Goal: Task Accomplishment & Management: Manage account settings

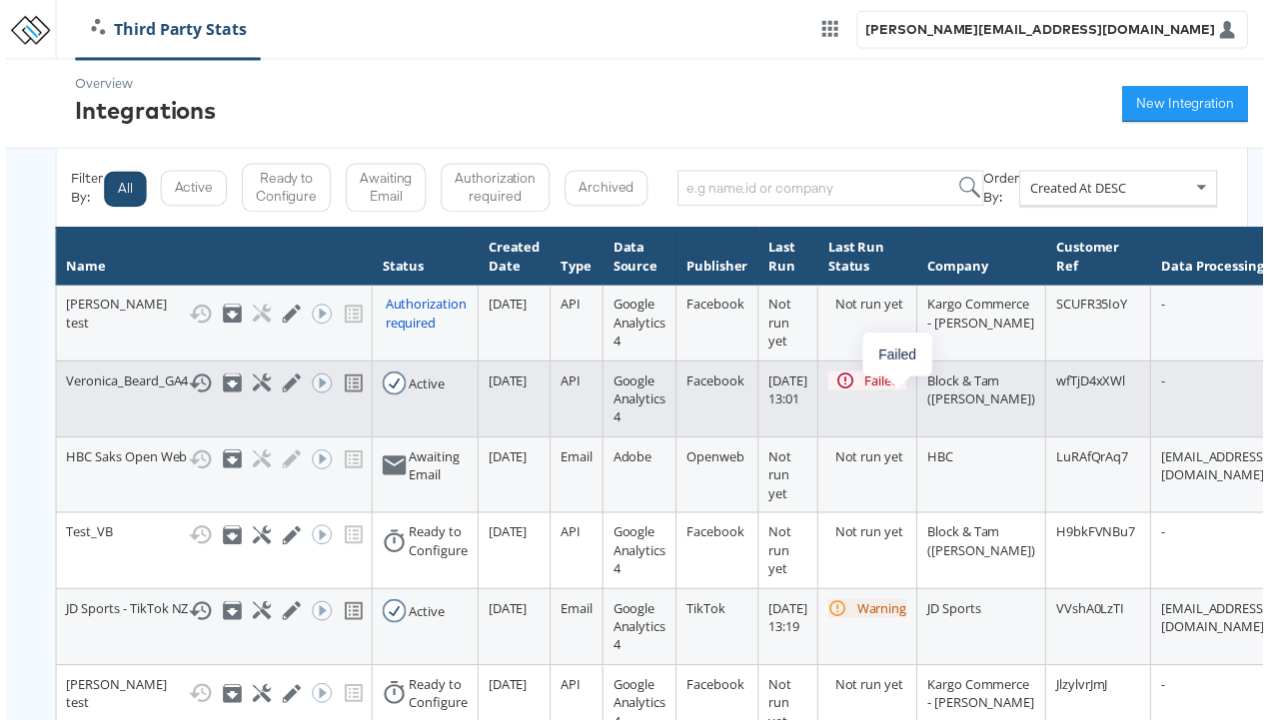
click at [901, 394] on div "Failed" at bounding box center [883, 384] width 35 height 19
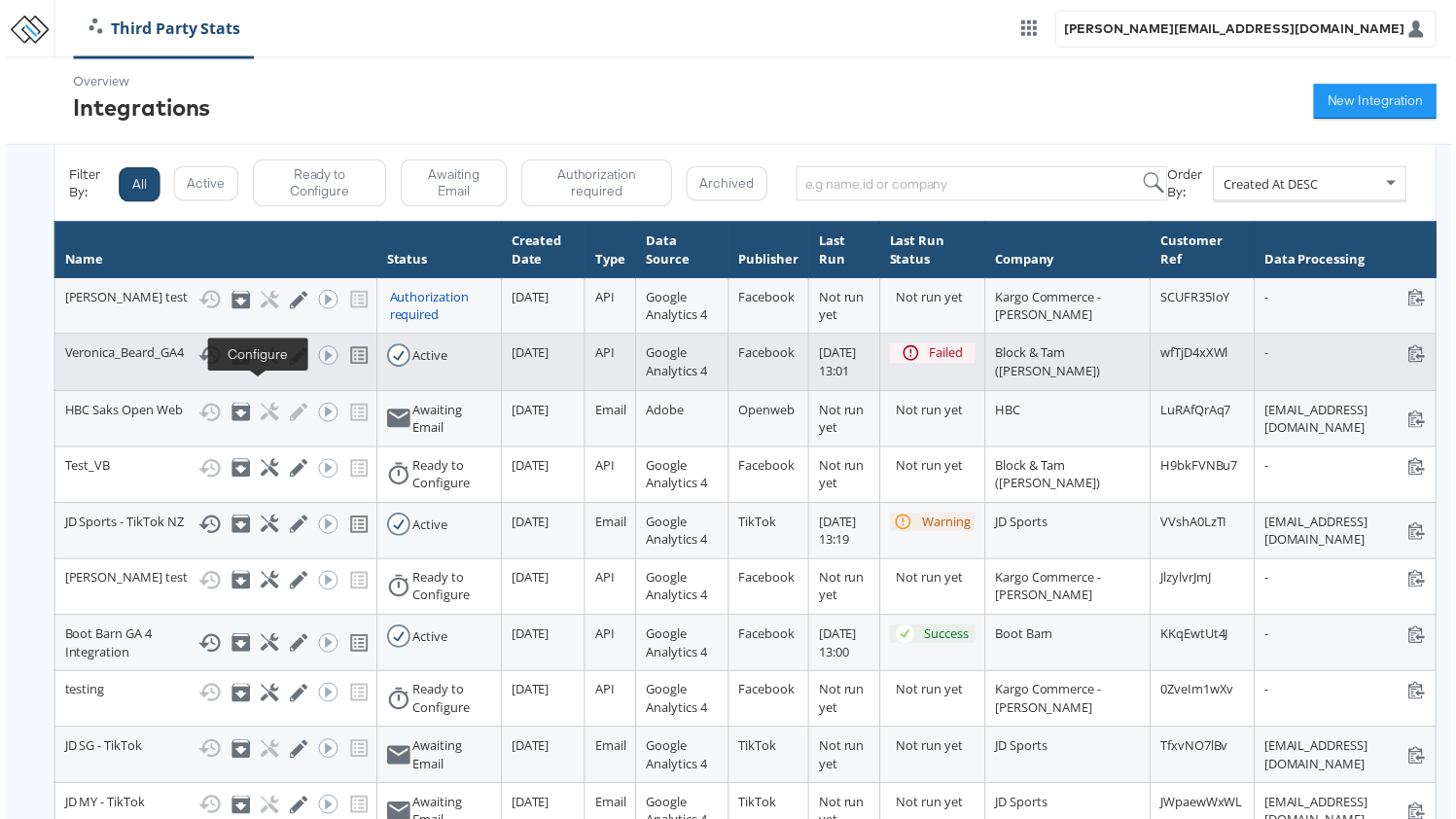
click at [257, 368] on icon at bounding box center [266, 358] width 18 height 19
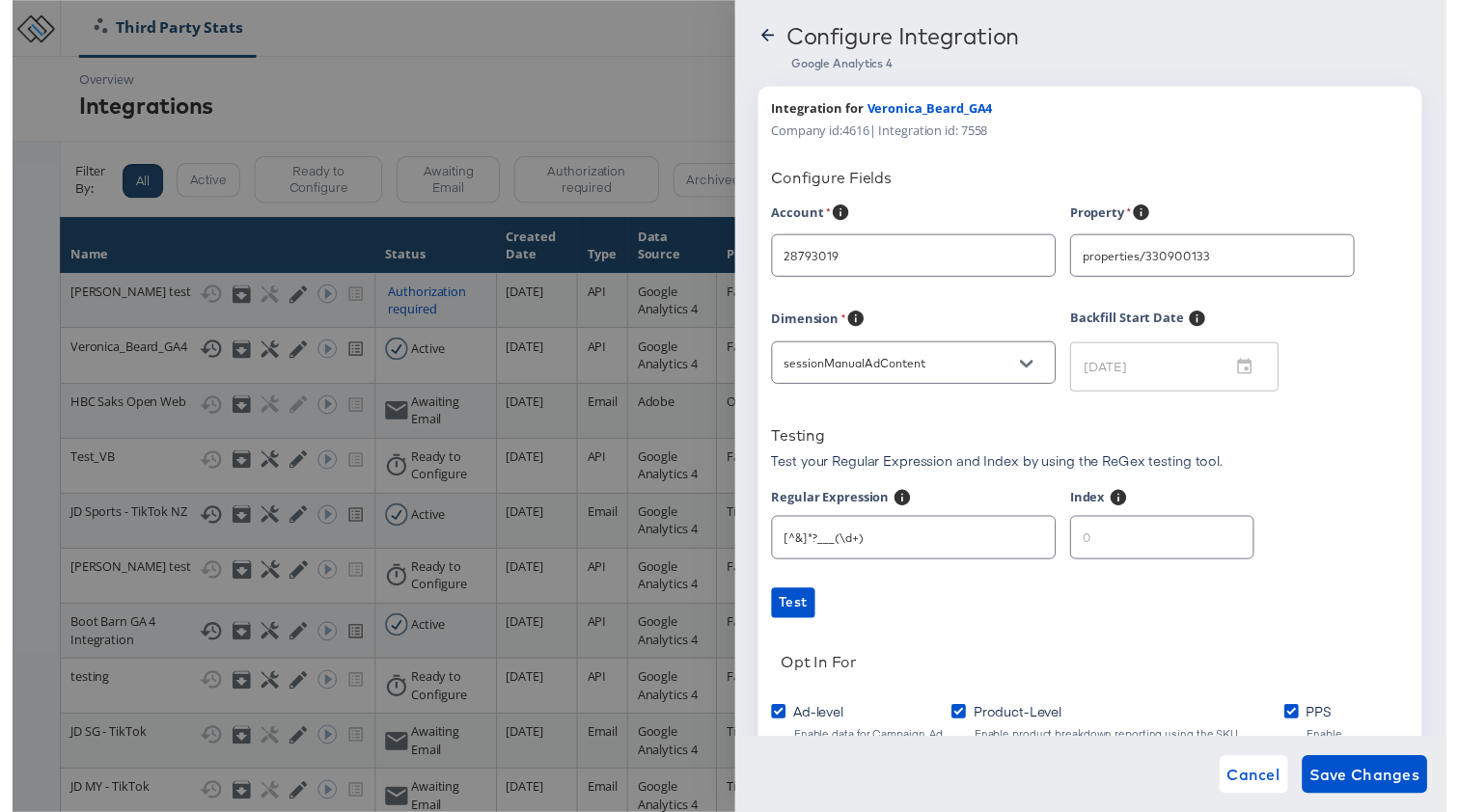
type input "Veronica Beard"
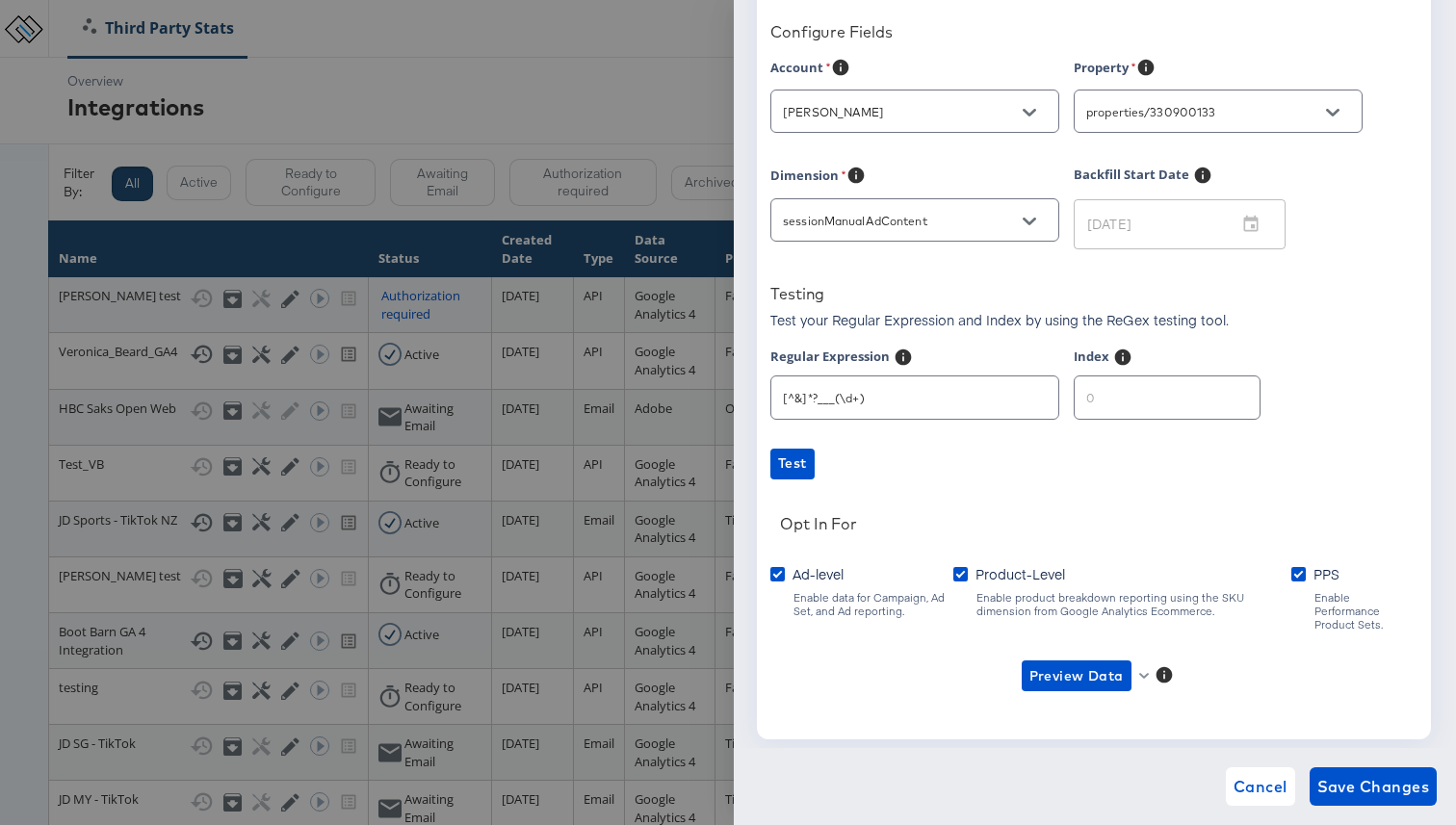
scroll to position [183, 0]
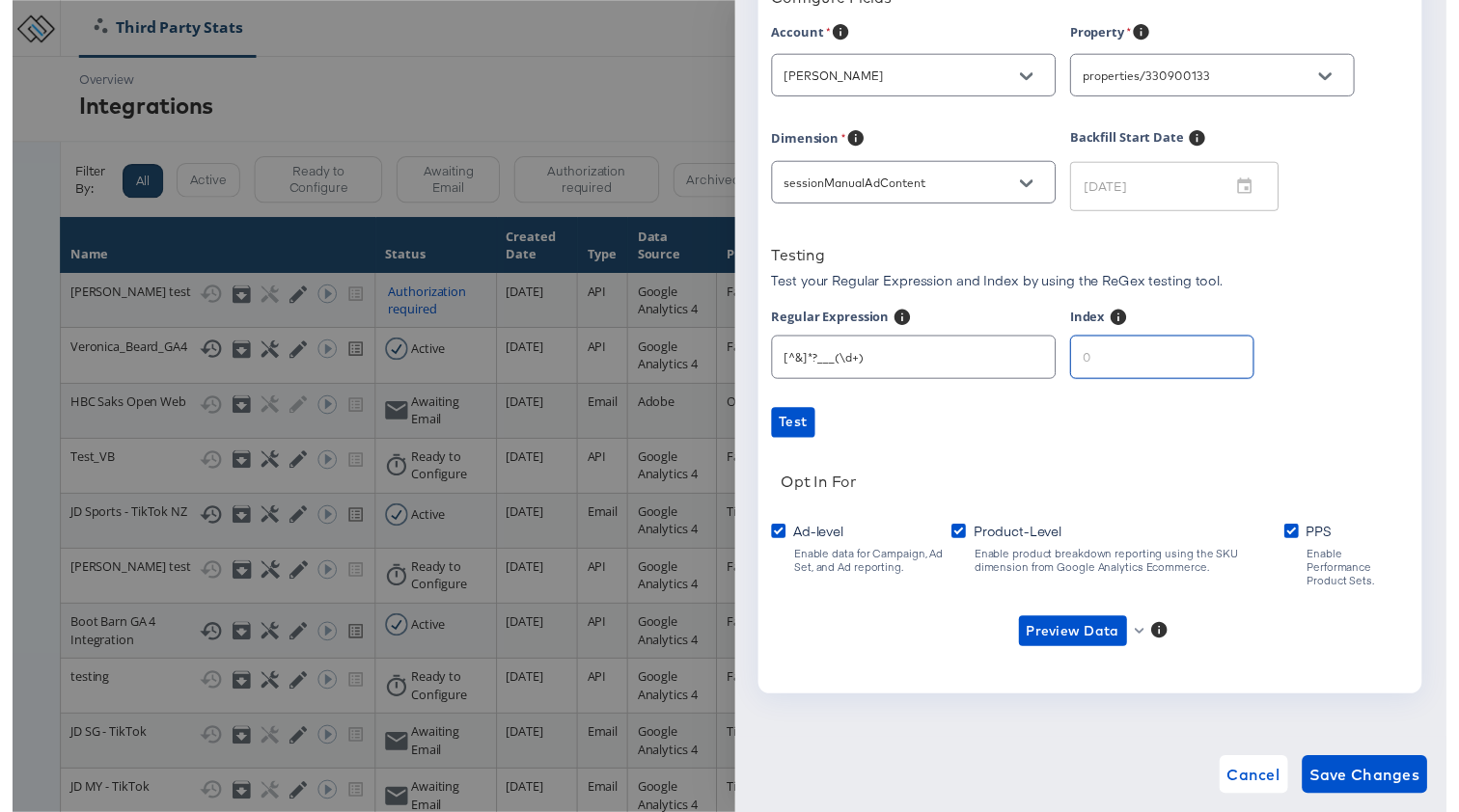
click at [1123, 367] on input "number" at bounding box center [1169, 355] width 185 height 42
click at [1101, 630] on span "Preview Data" at bounding box center [1079, 642] width 95 height 24
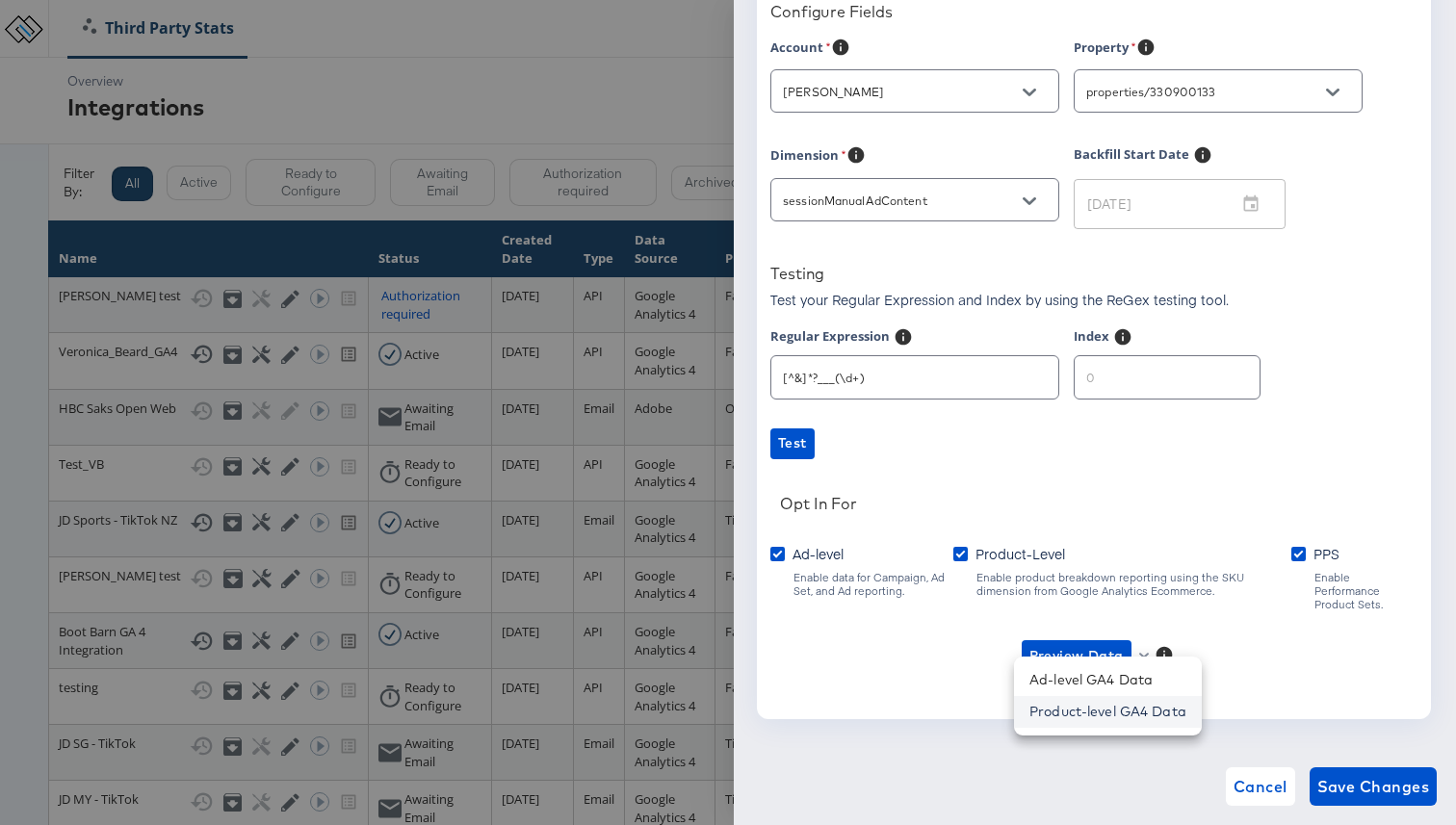
click at [1054, 705] on li "Product-level GA4 Data" at bounding box center [1107, 711] width 188 height 32
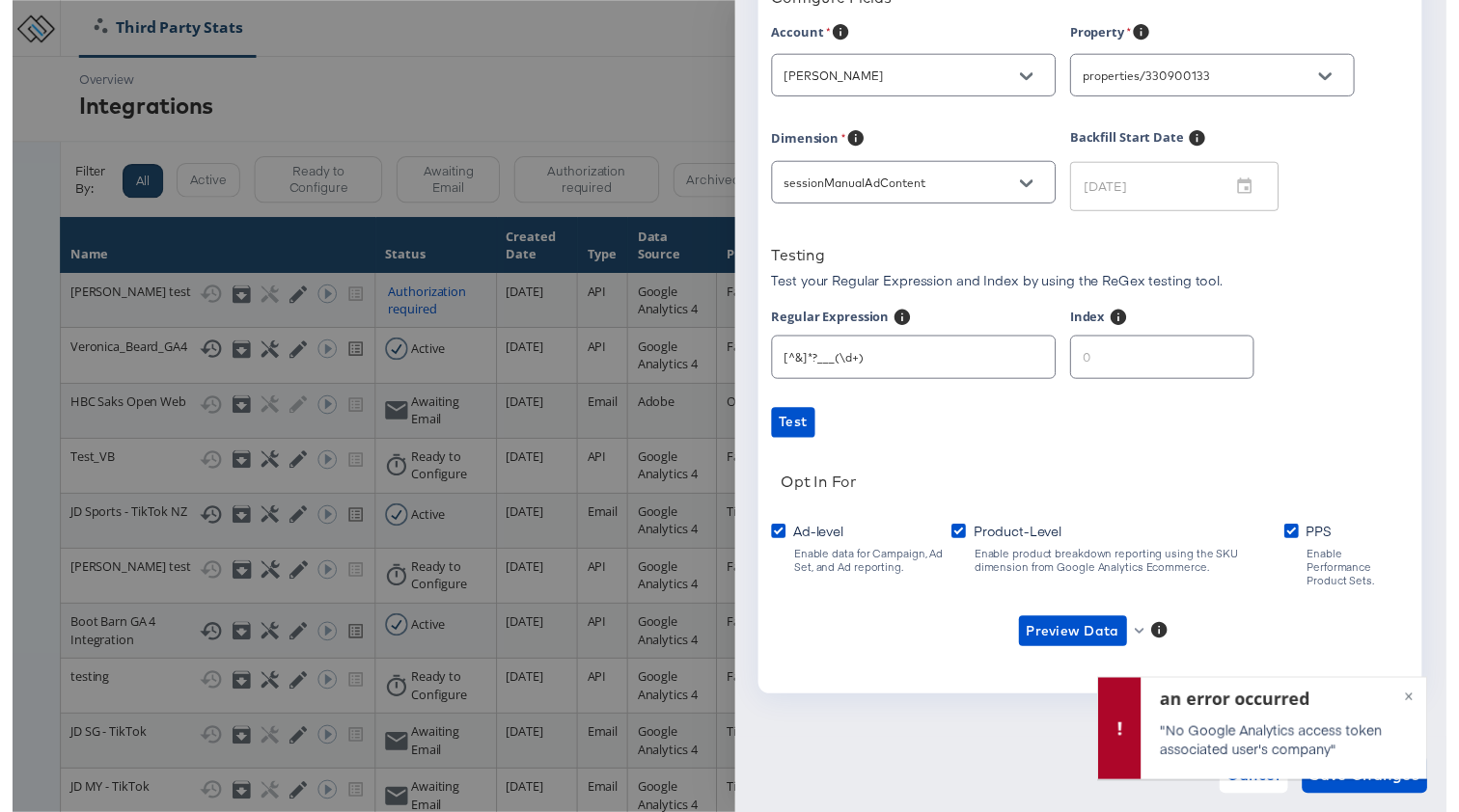
click at [1187, 356] on input "number" at bounding box center [1169, 355] width 185 height 42
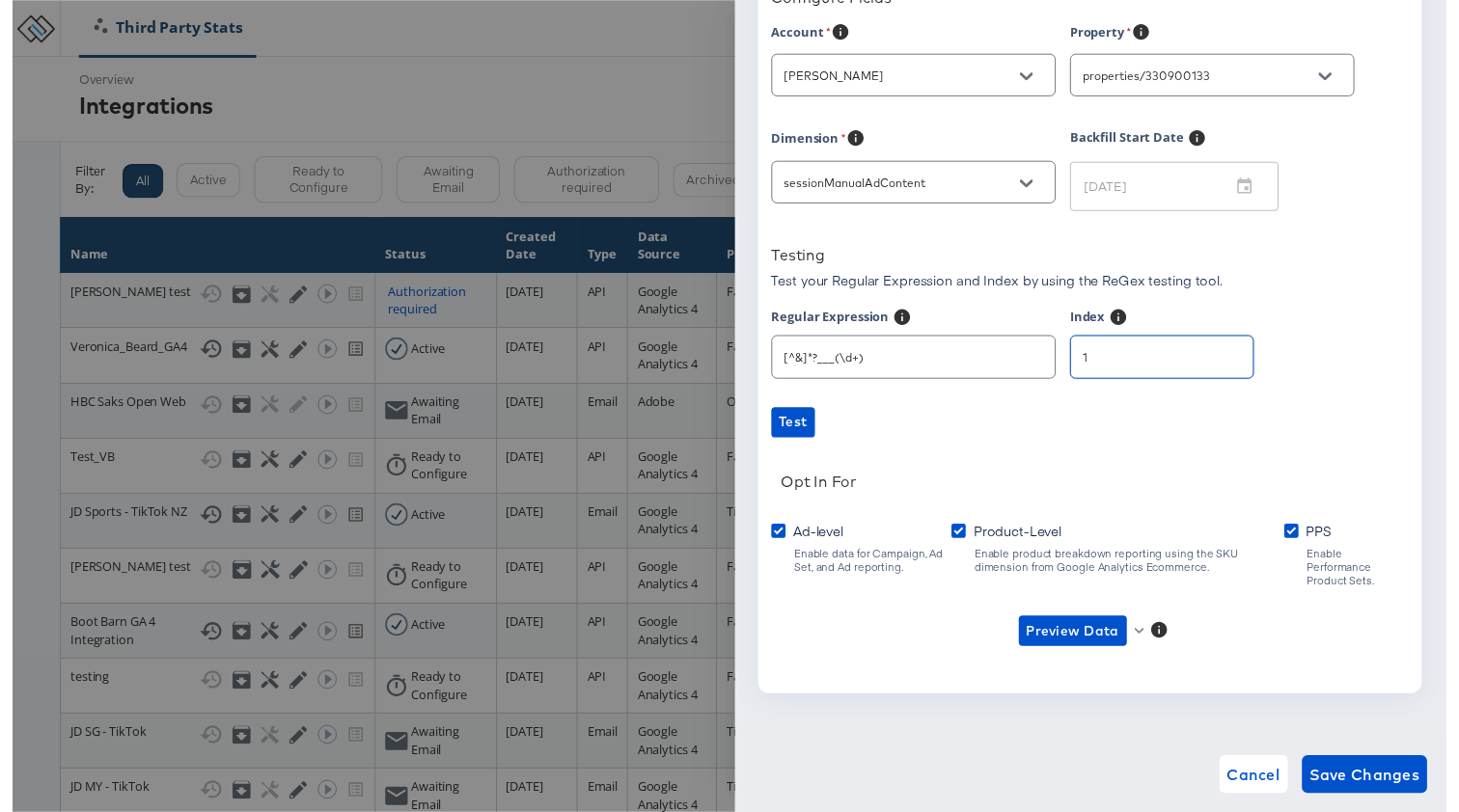
type input "1"
click at [1214, 358] on input "1" at bounding box center [1169, 355] width 185 height 42
click at [1114, 630] on span "Preview Data" at bounding box center [1079, 642] width 95 height 24
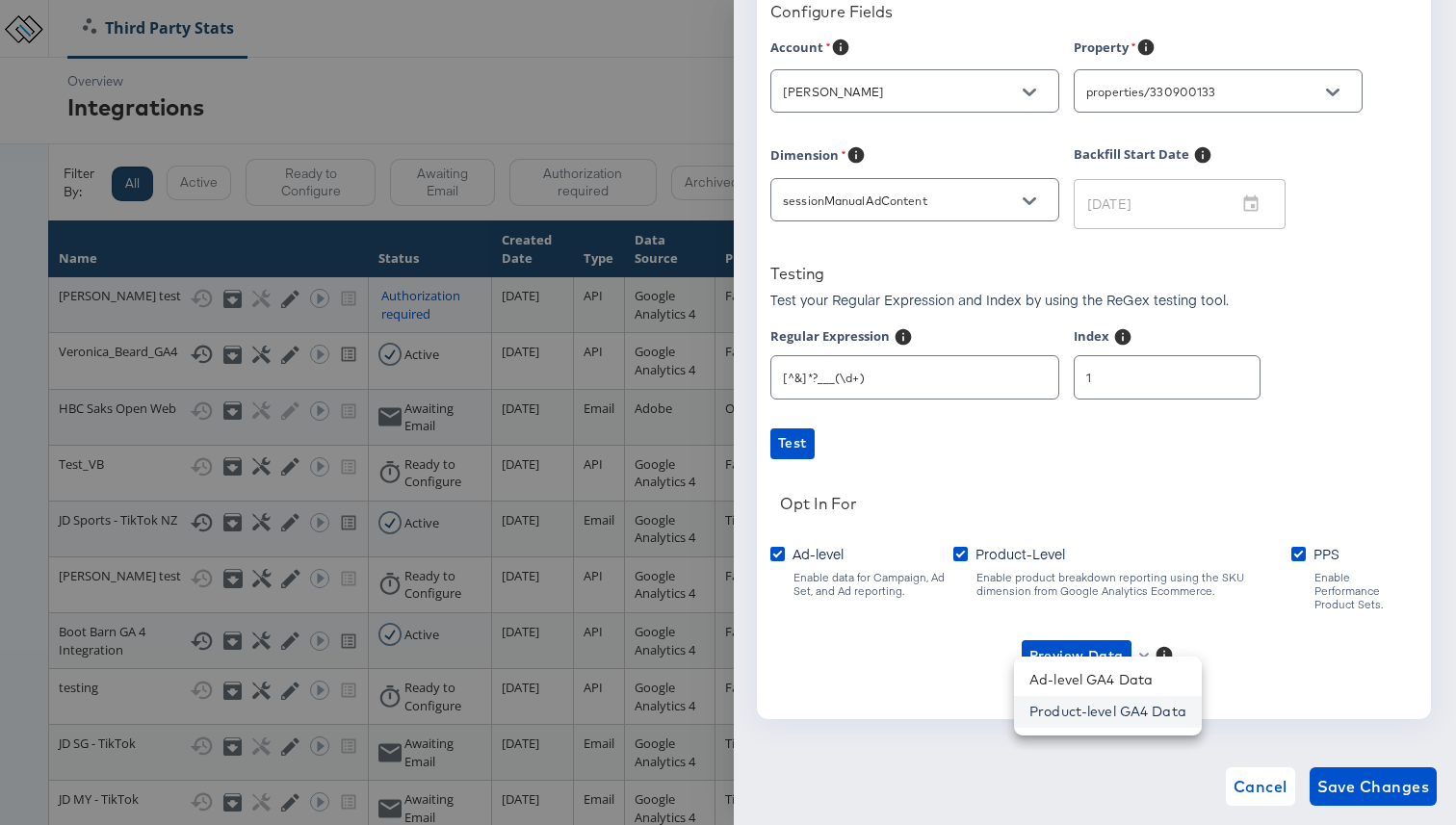
click at [1121, 707] on li "Product-level GA4 Data" at bounding box center [1107, 711] width 188 height 32
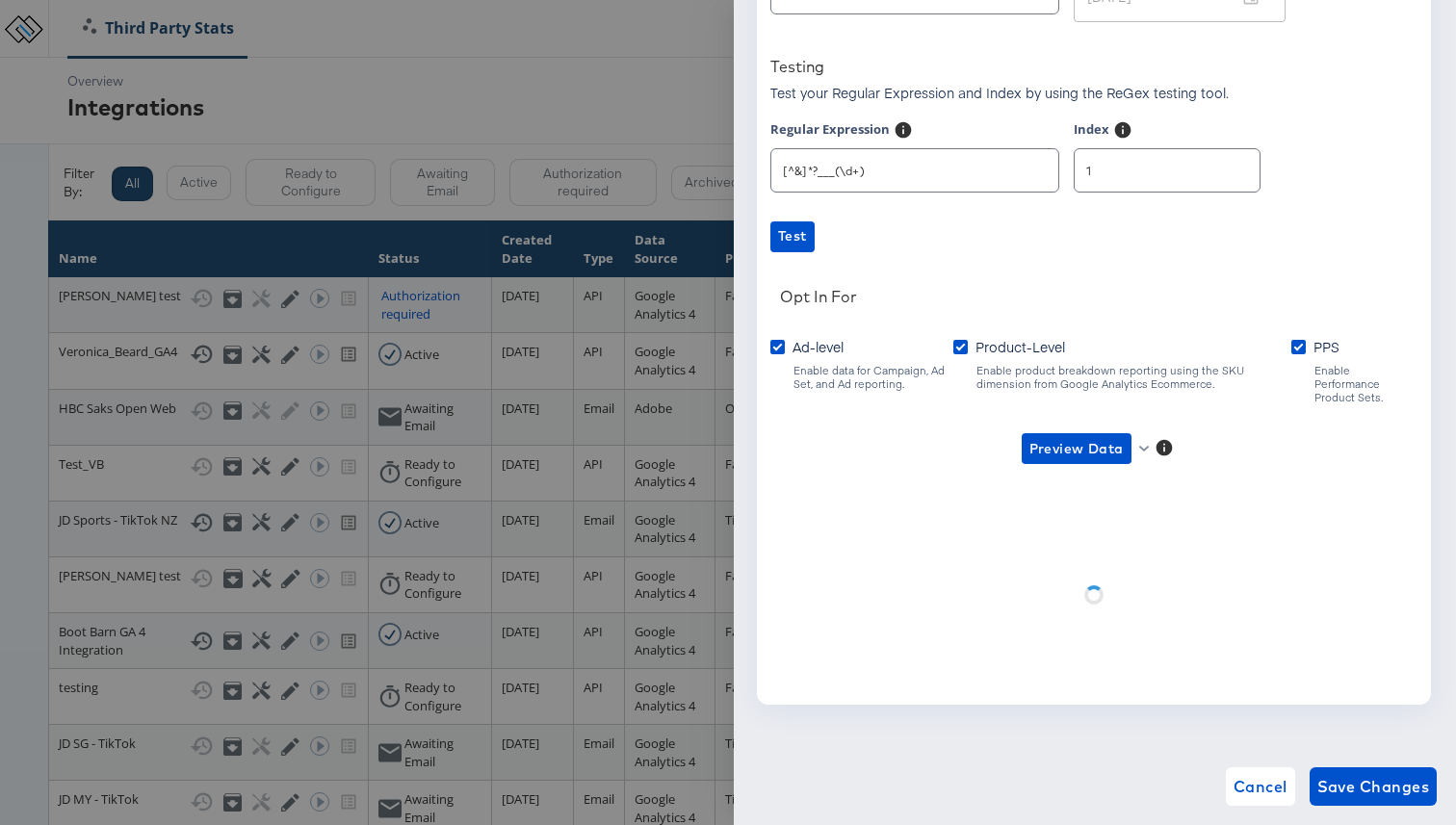
scroll to position [183, 0]
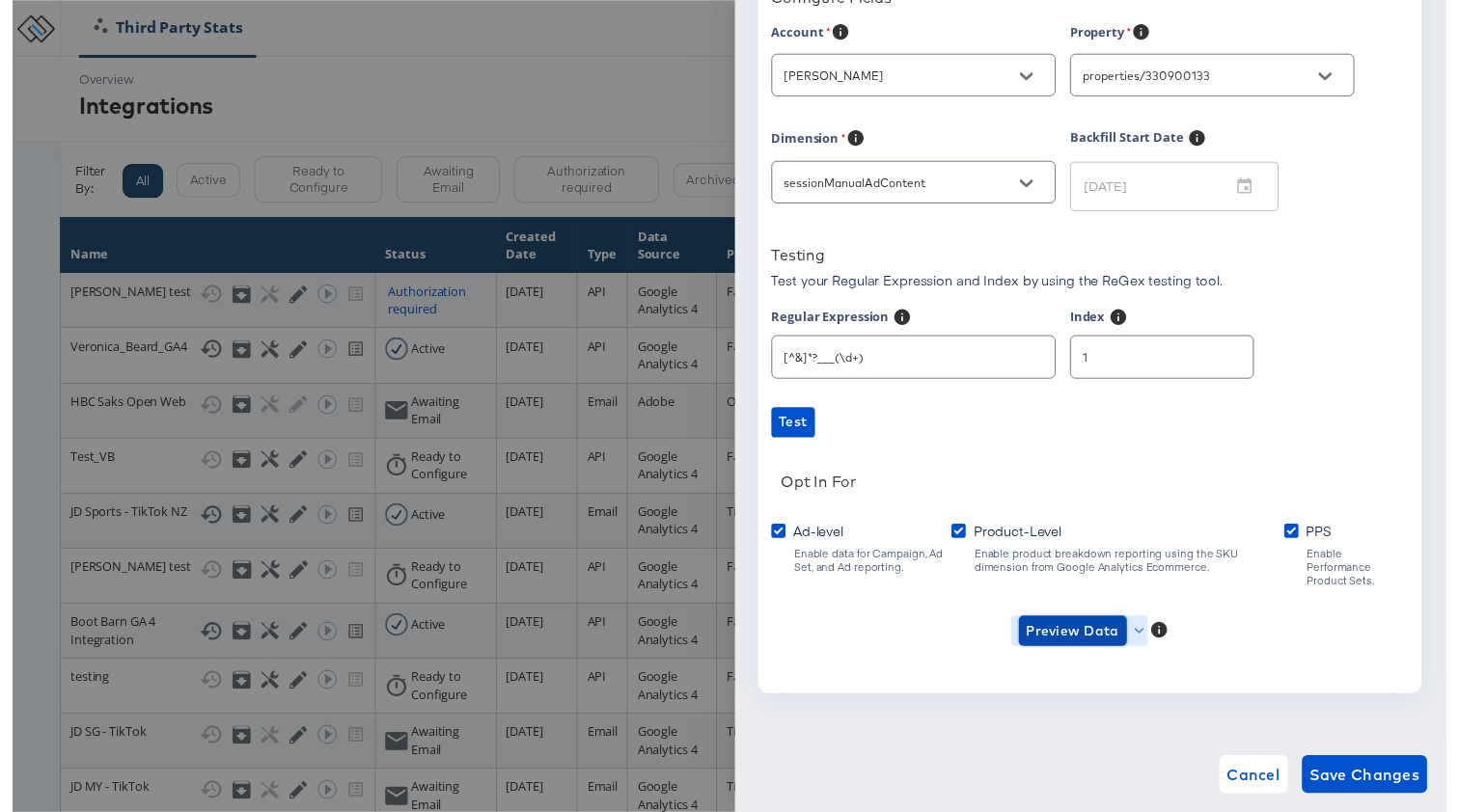
click at [1108, 631] on span "Preview Data" at bounding box center [1079, 642] width 95 height 24
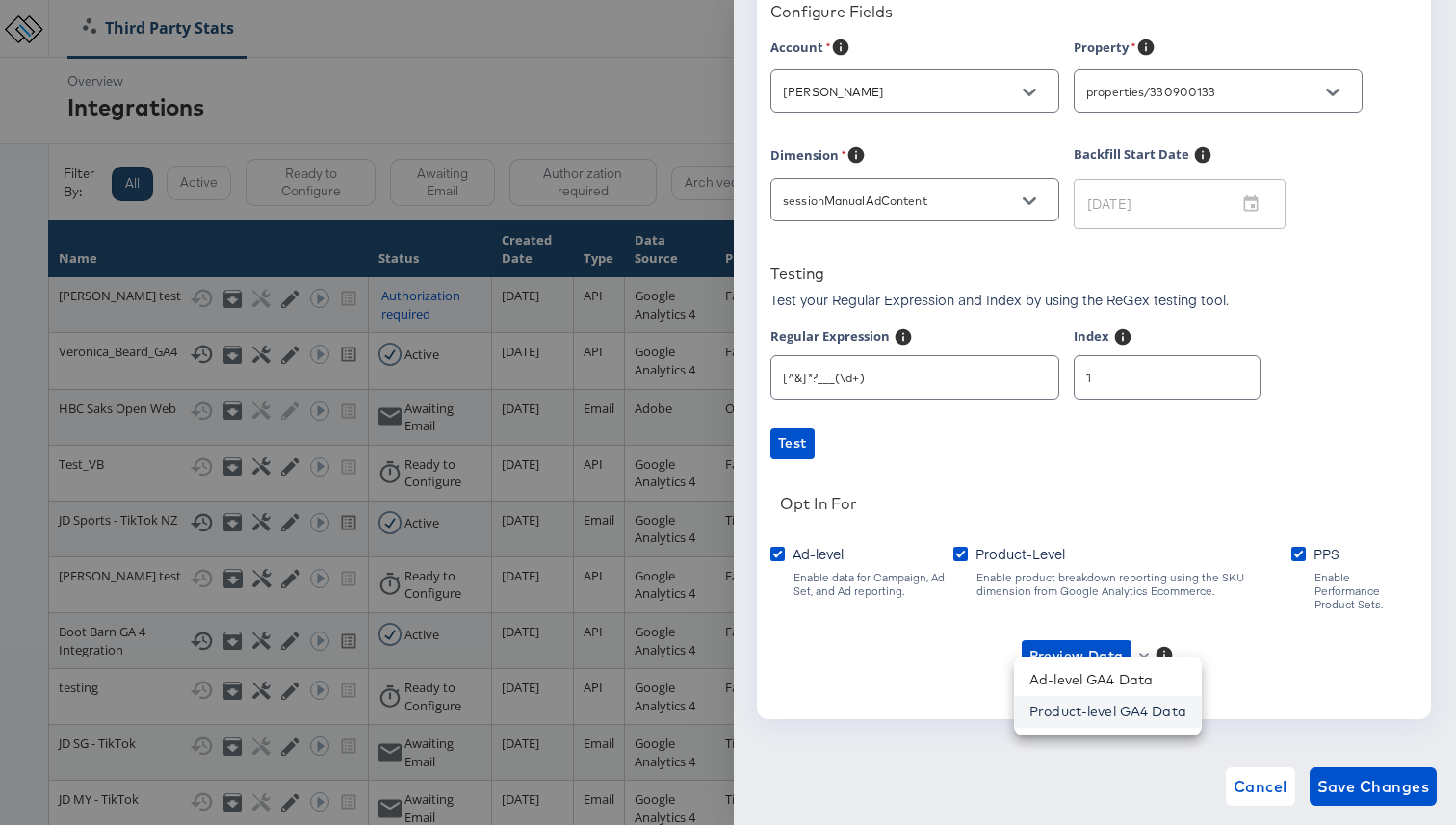
click at [1106, 707] on li "Product-level GA4 Data" at bounding box center [1107, 711] width 188 height 32
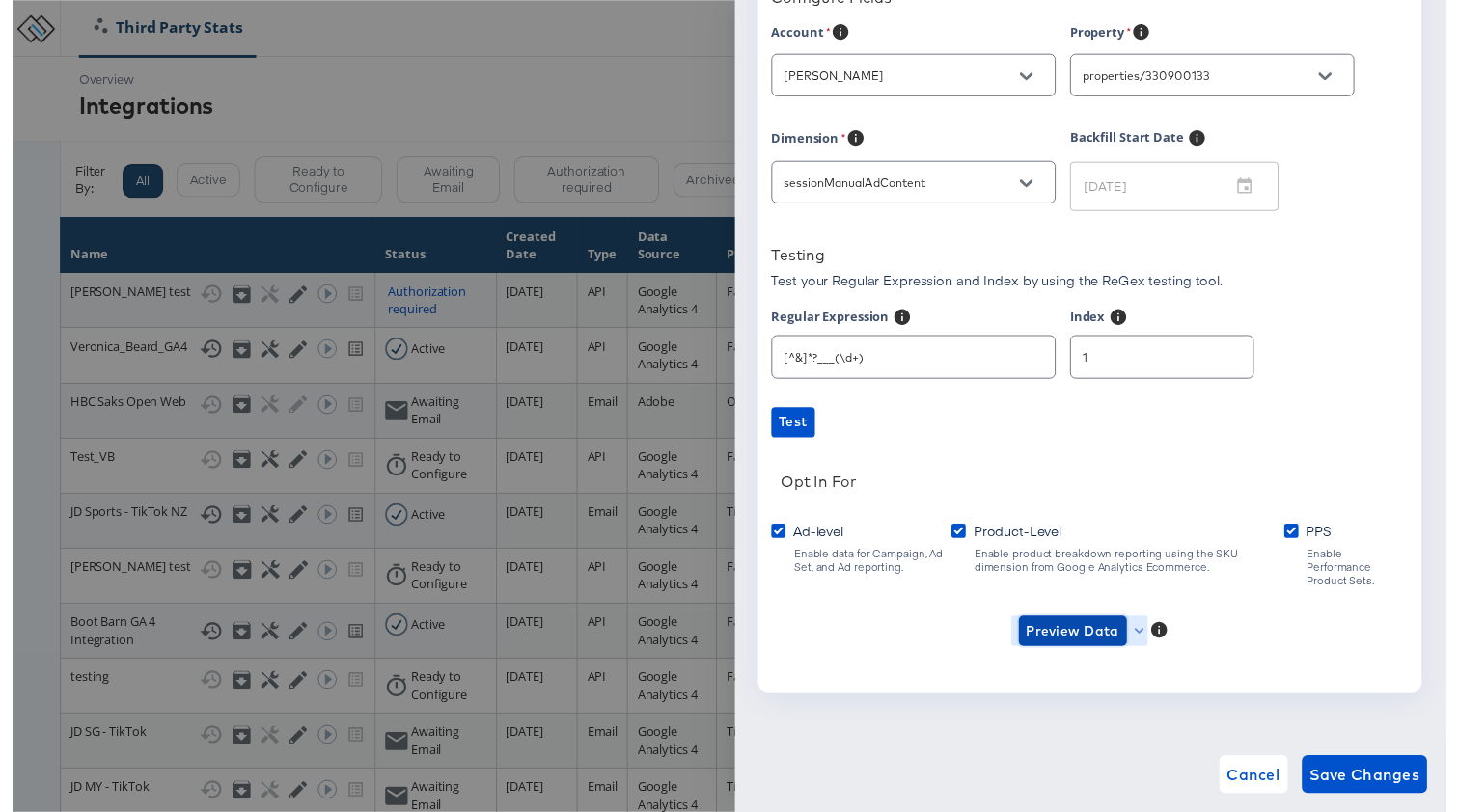
click at [1090, 630] on span "Preview Data" at bounding box center [1079, 642] width 95 height 24
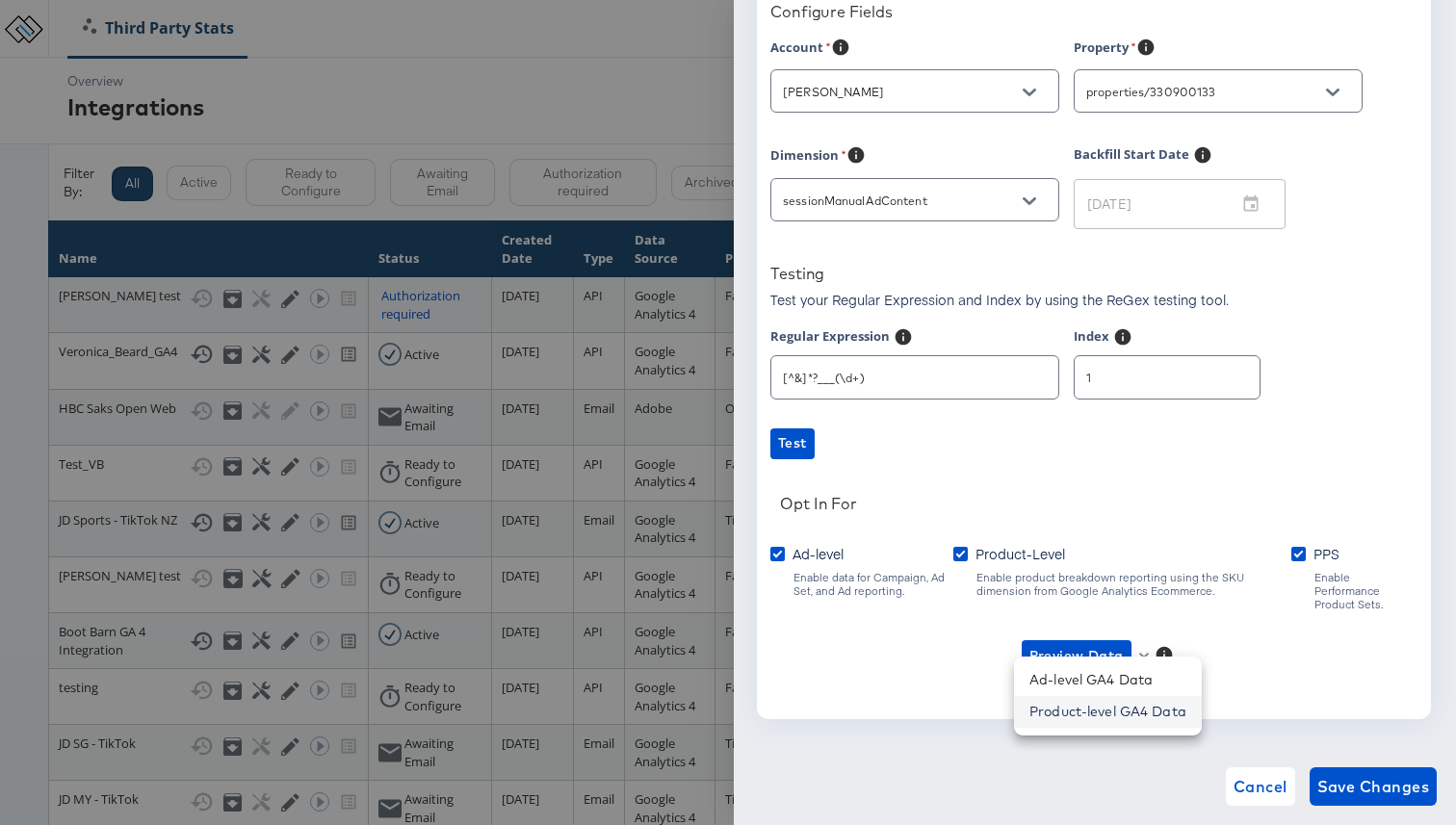
click at [1105, 707] on li "Product-level GA4 Data" at bounding box center [1107, 711] width 188 height 32
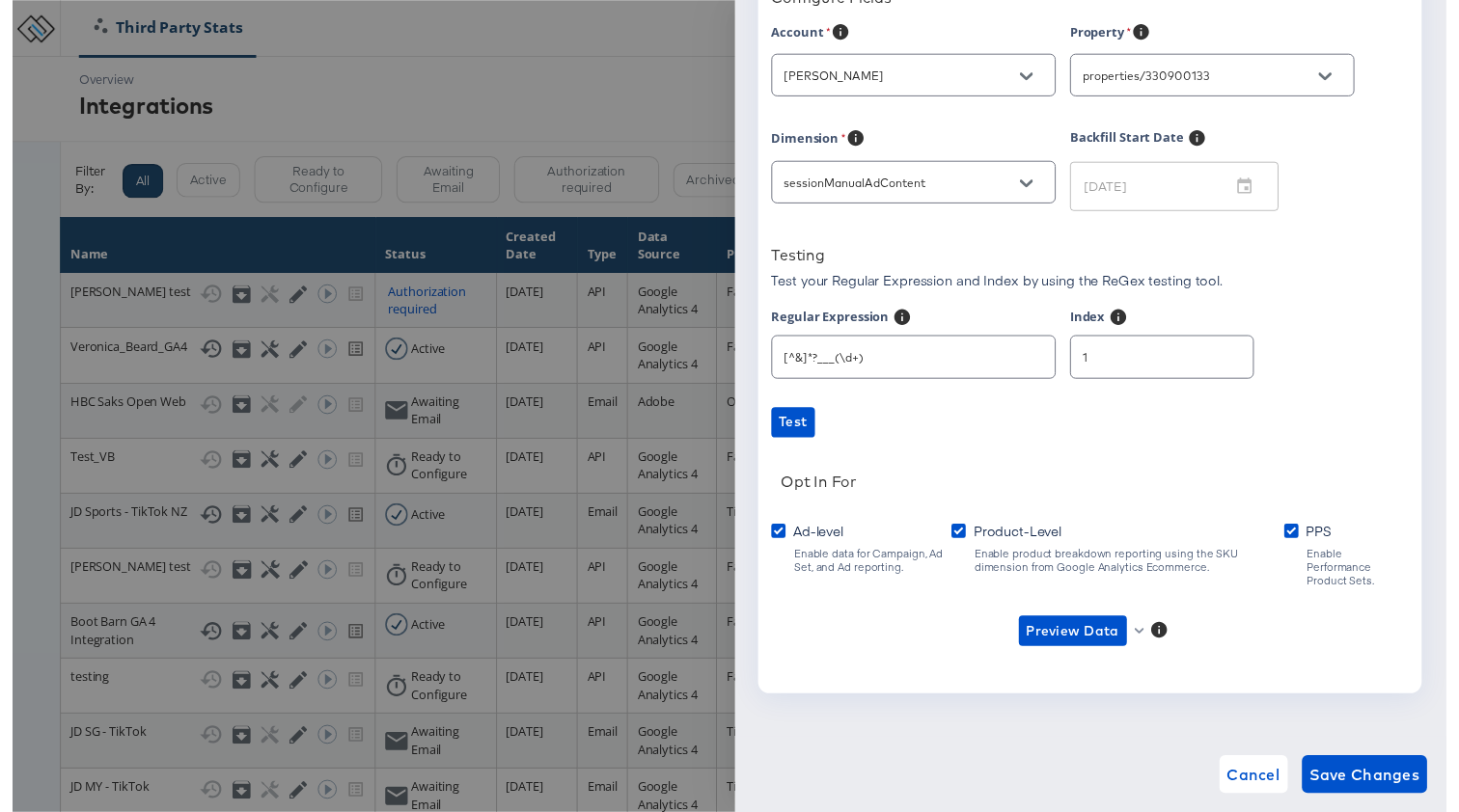
scroll to position [0, 0]
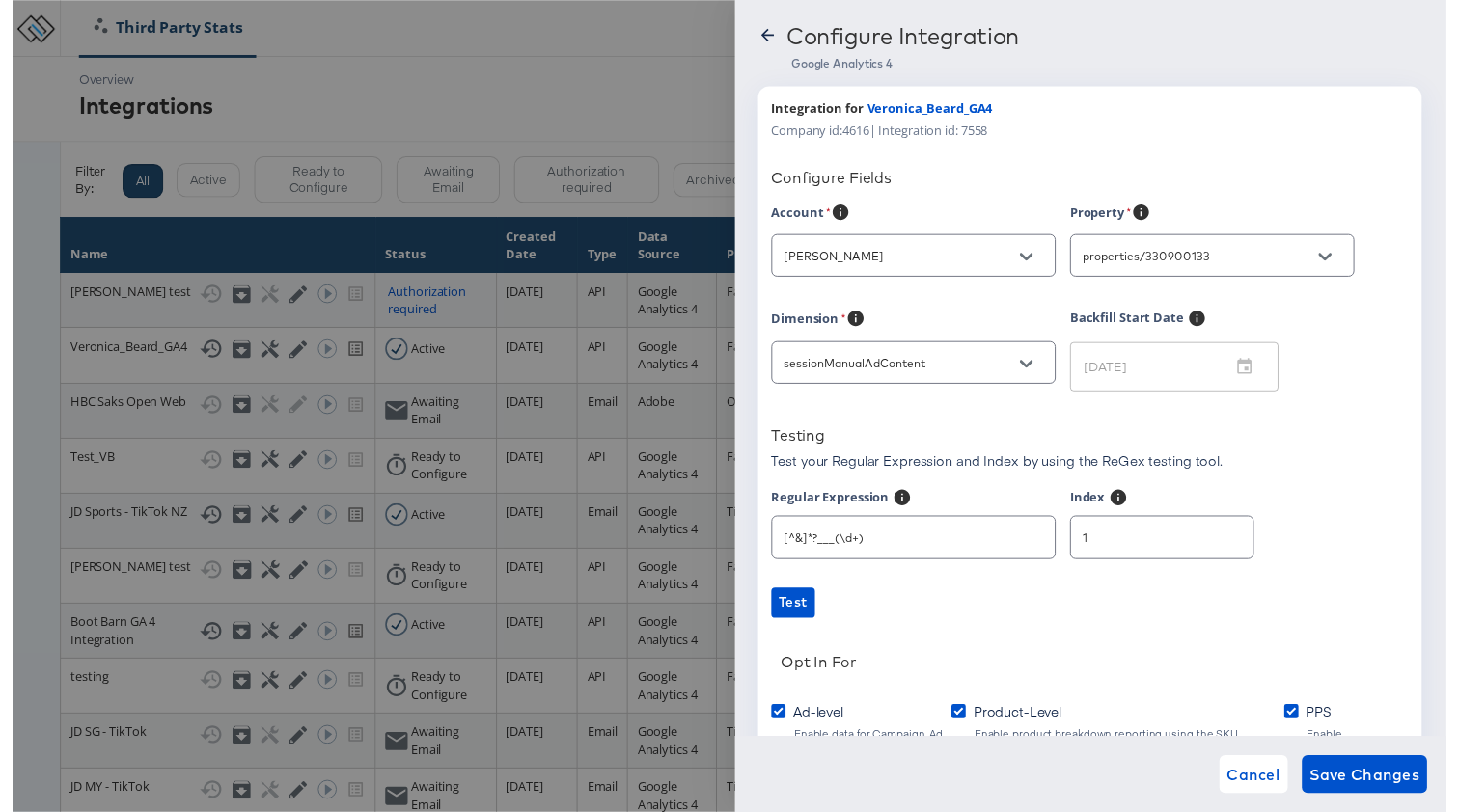
click at [964, 329] on div "Dimension" at bounding box center [923, 326] width 304 height 24
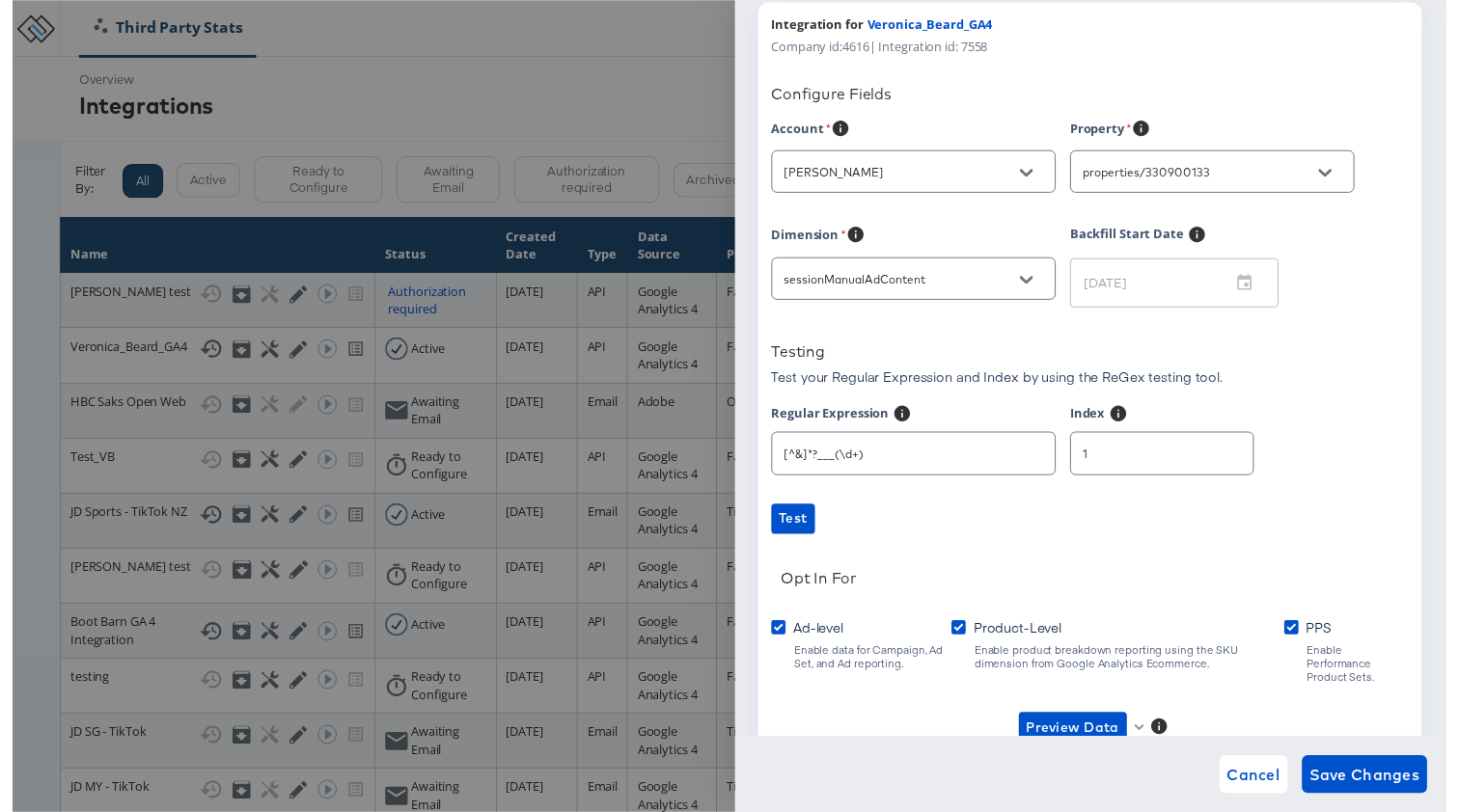
scroll to position [183, 0]
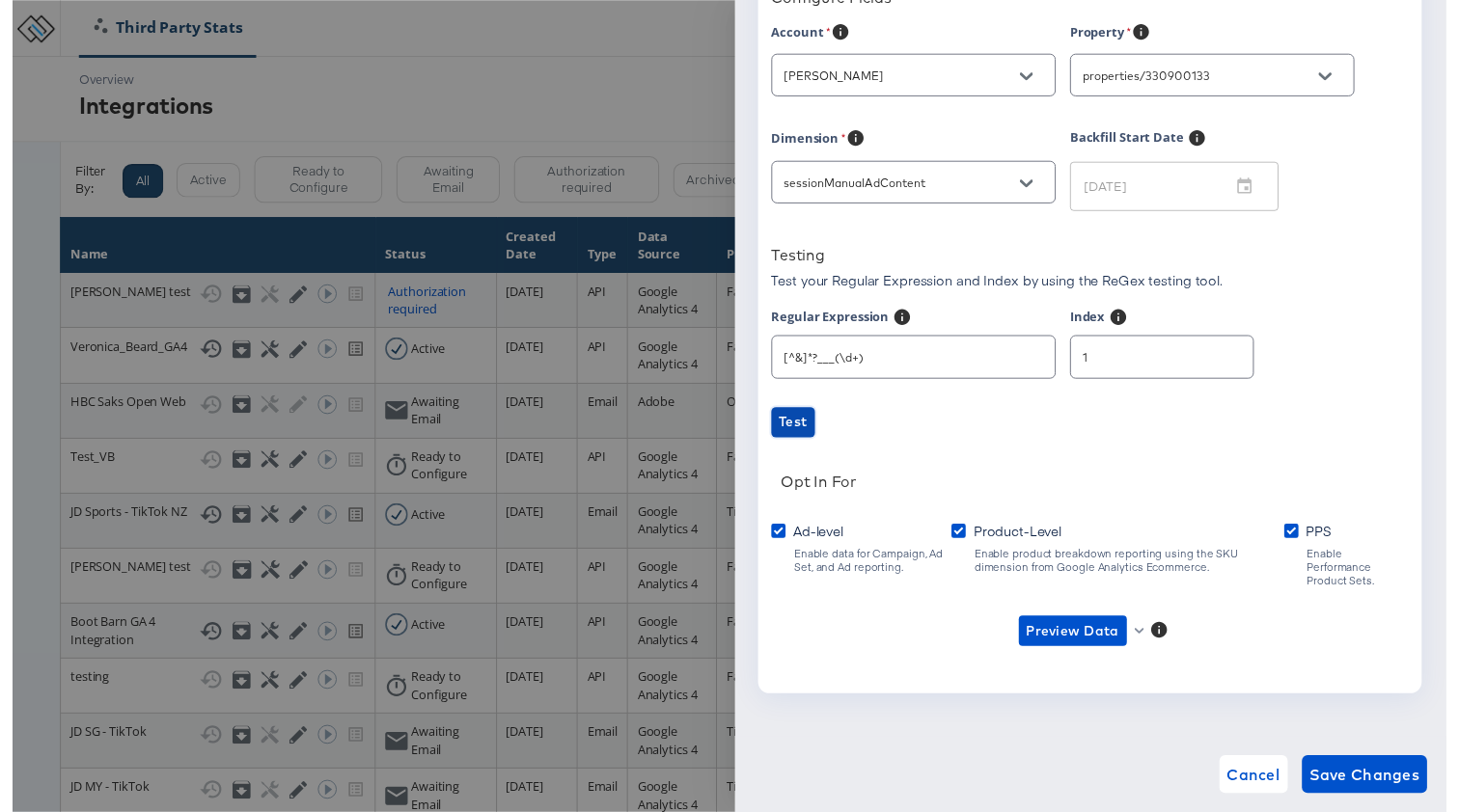
click at [815, 437] on button "Test" at bounding box center [794, 431] width 44 height 31
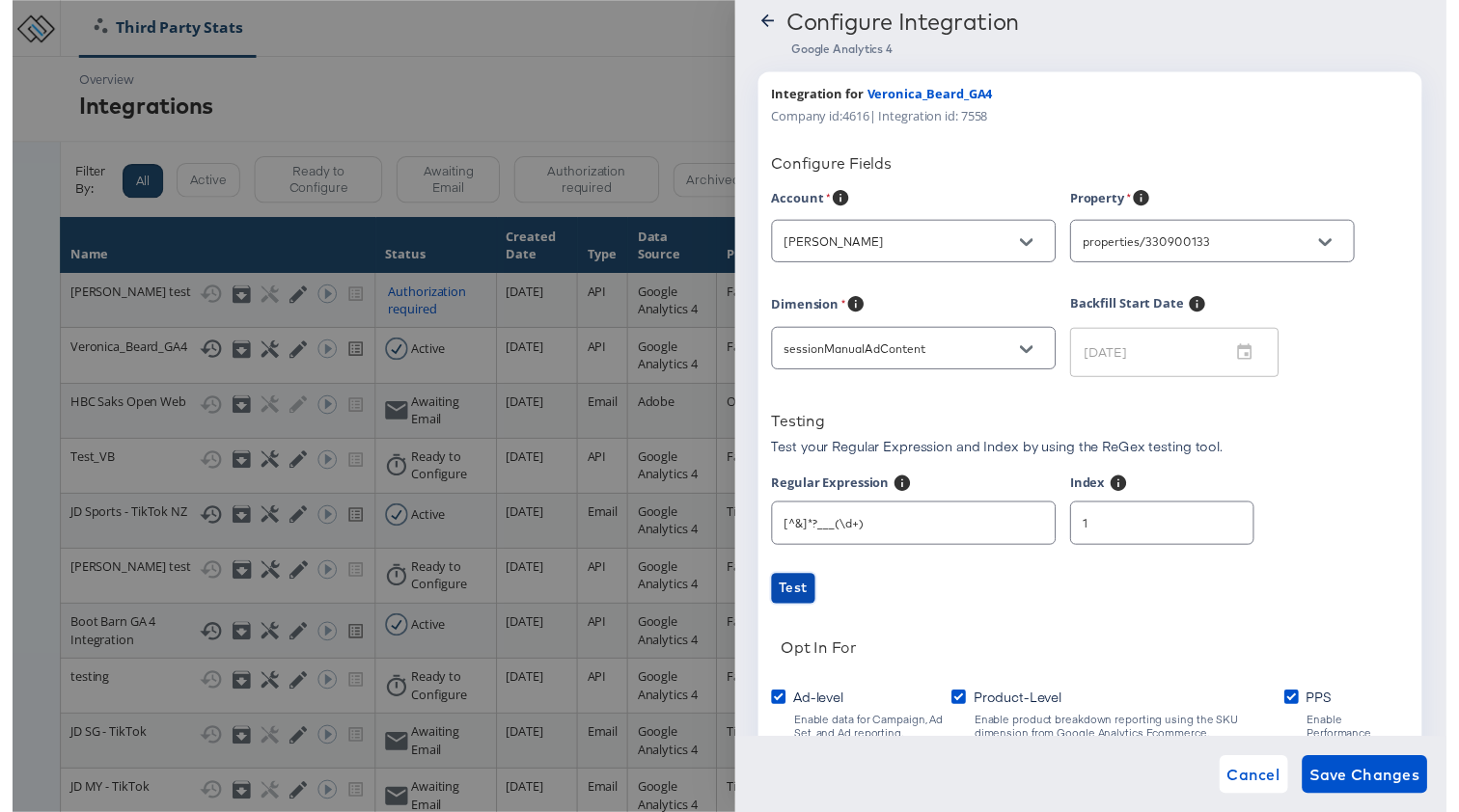
scroll to position [0, 0]
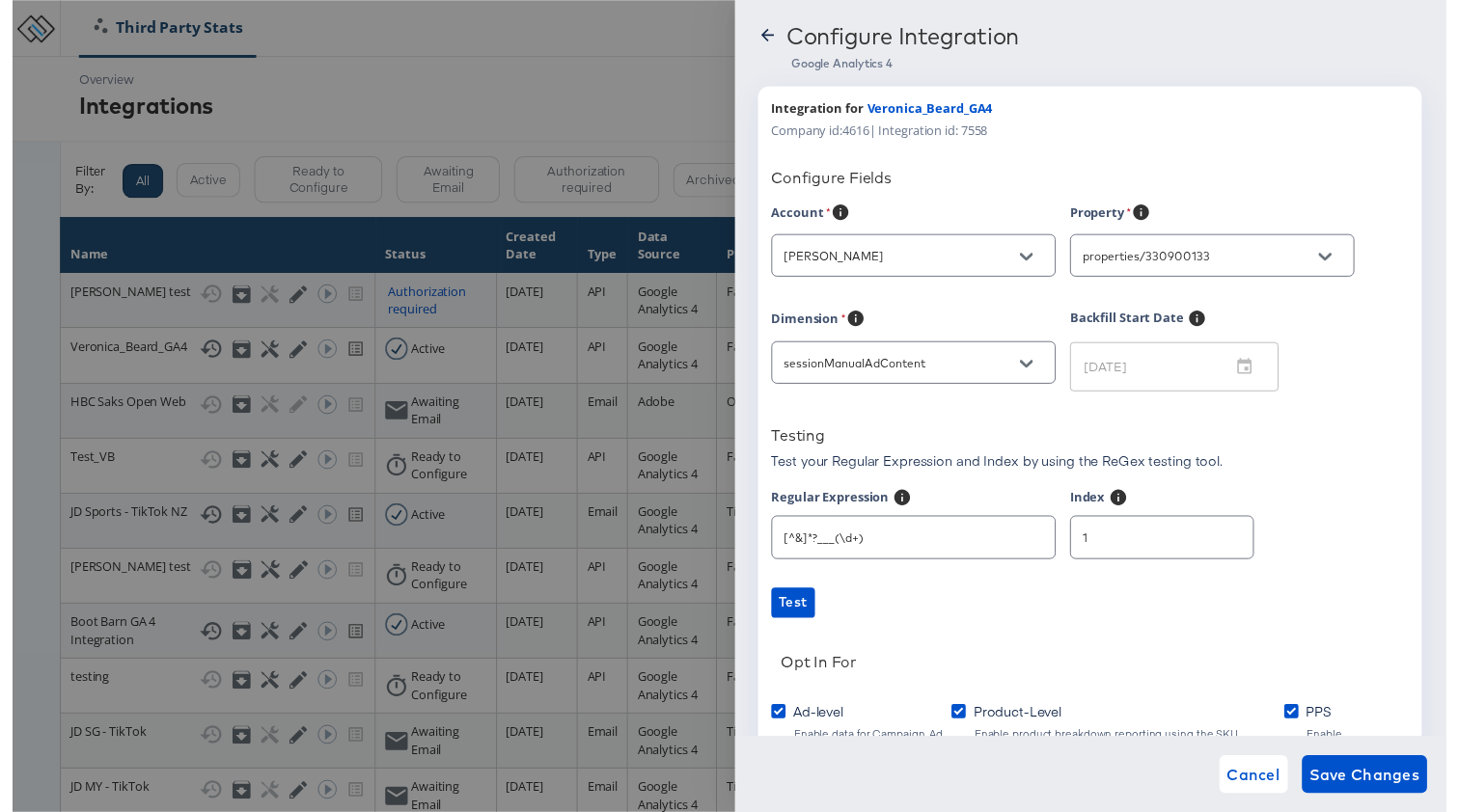
click at [775, 33] on icon at bounding box center [768, 36] width 19 height 19
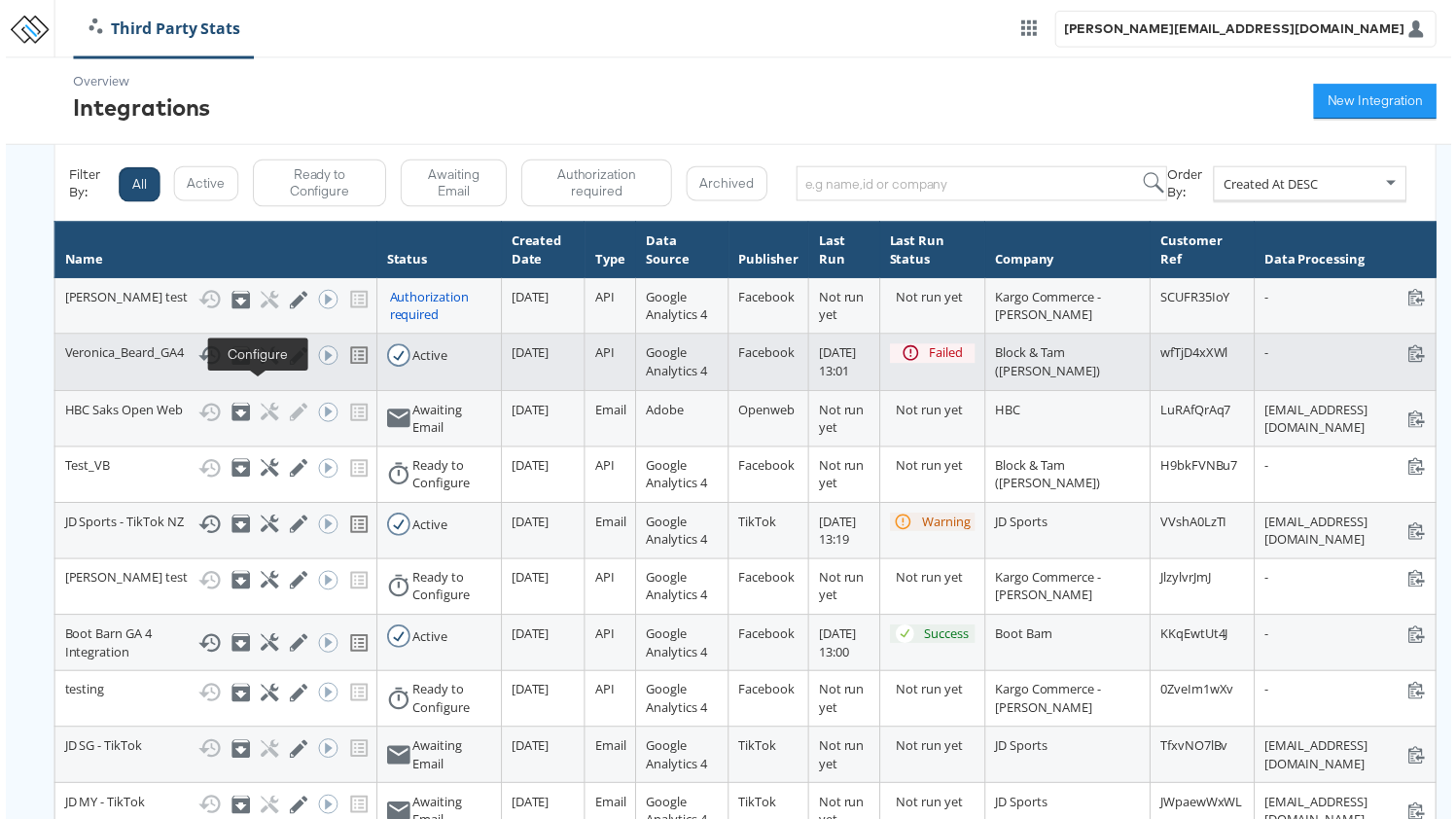
click at [257, 368] on icon at bounding box center [266, 358] width 18 height 19
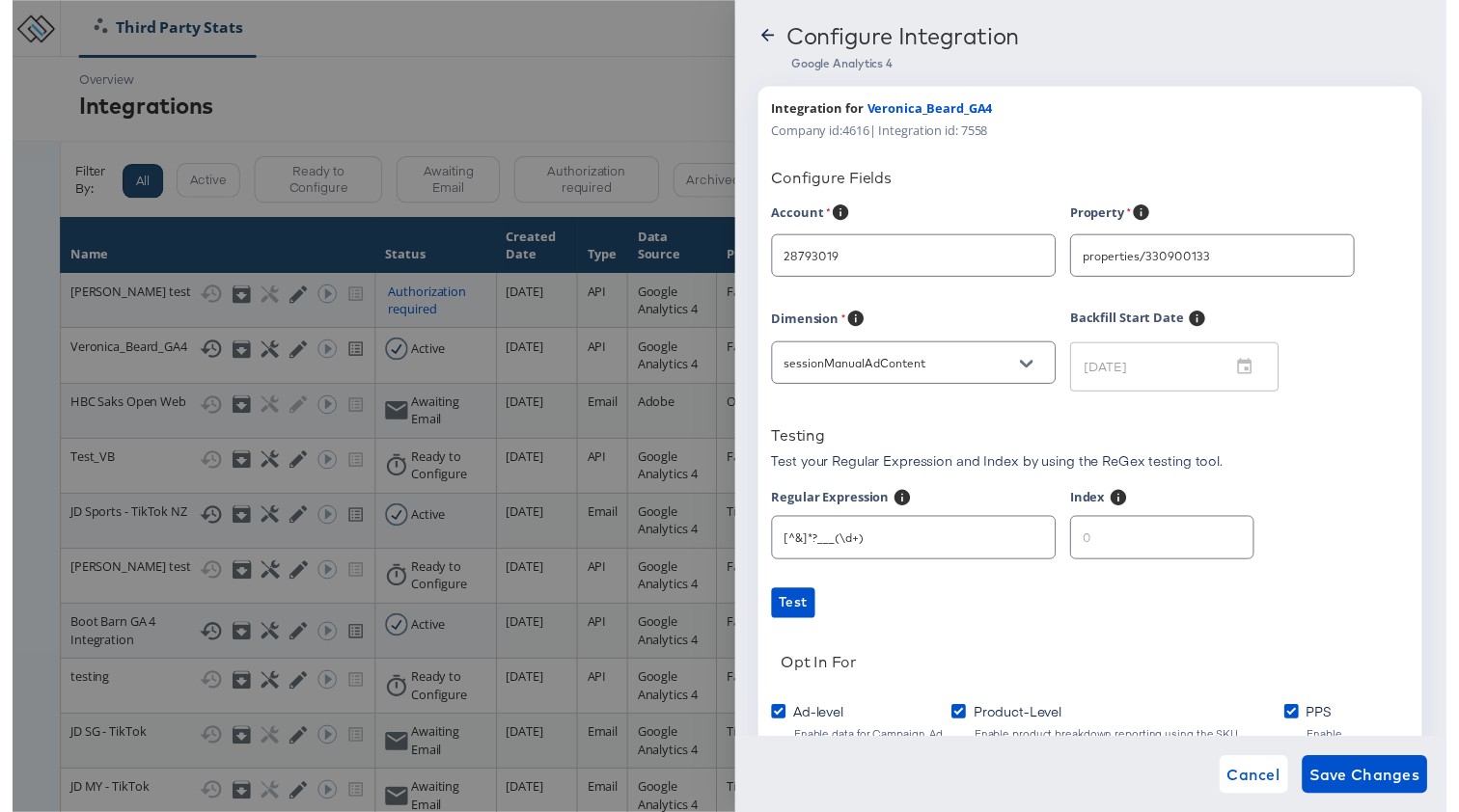
type input "Veronica Beard"
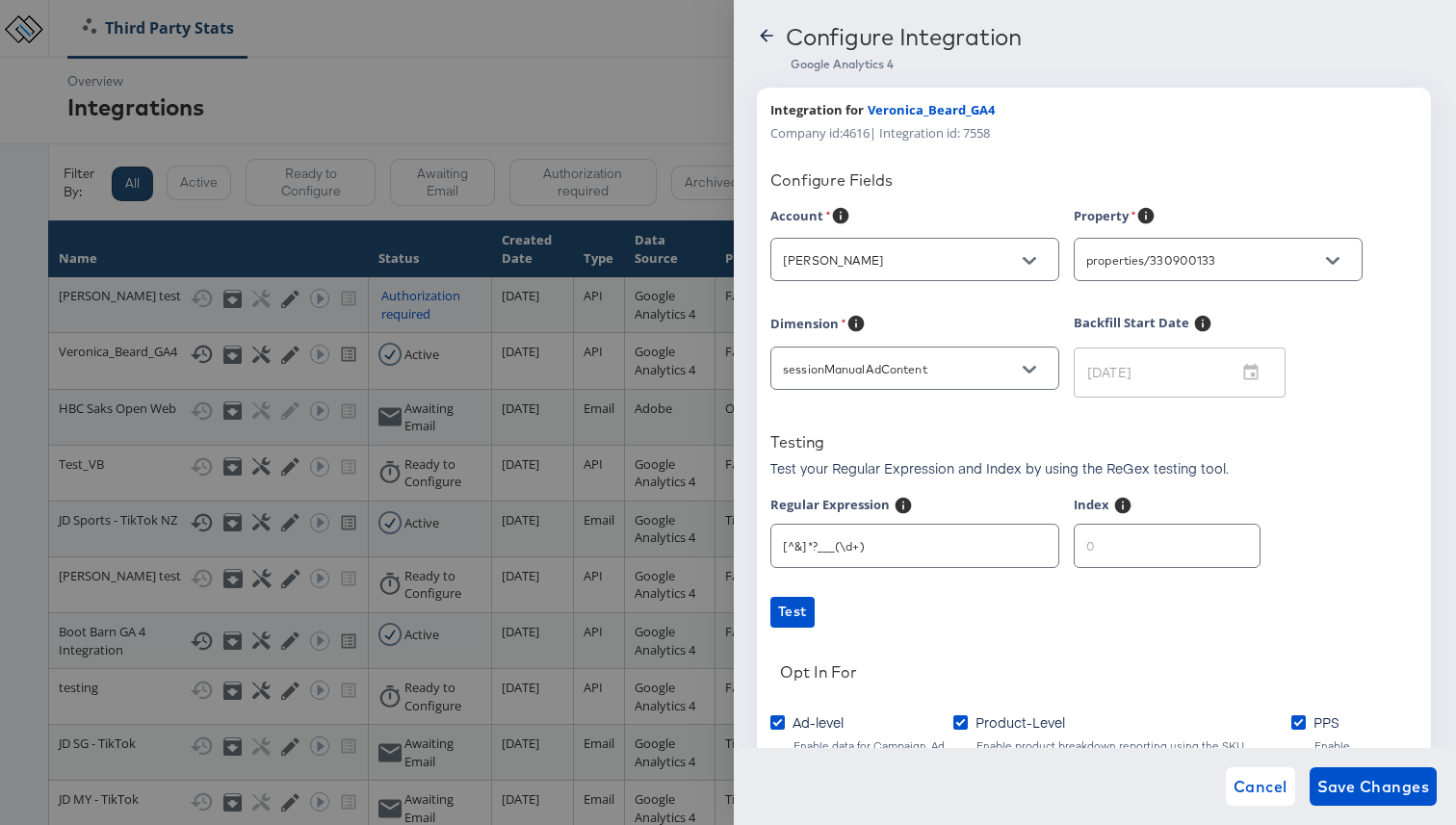
scroll to position [183, 0]
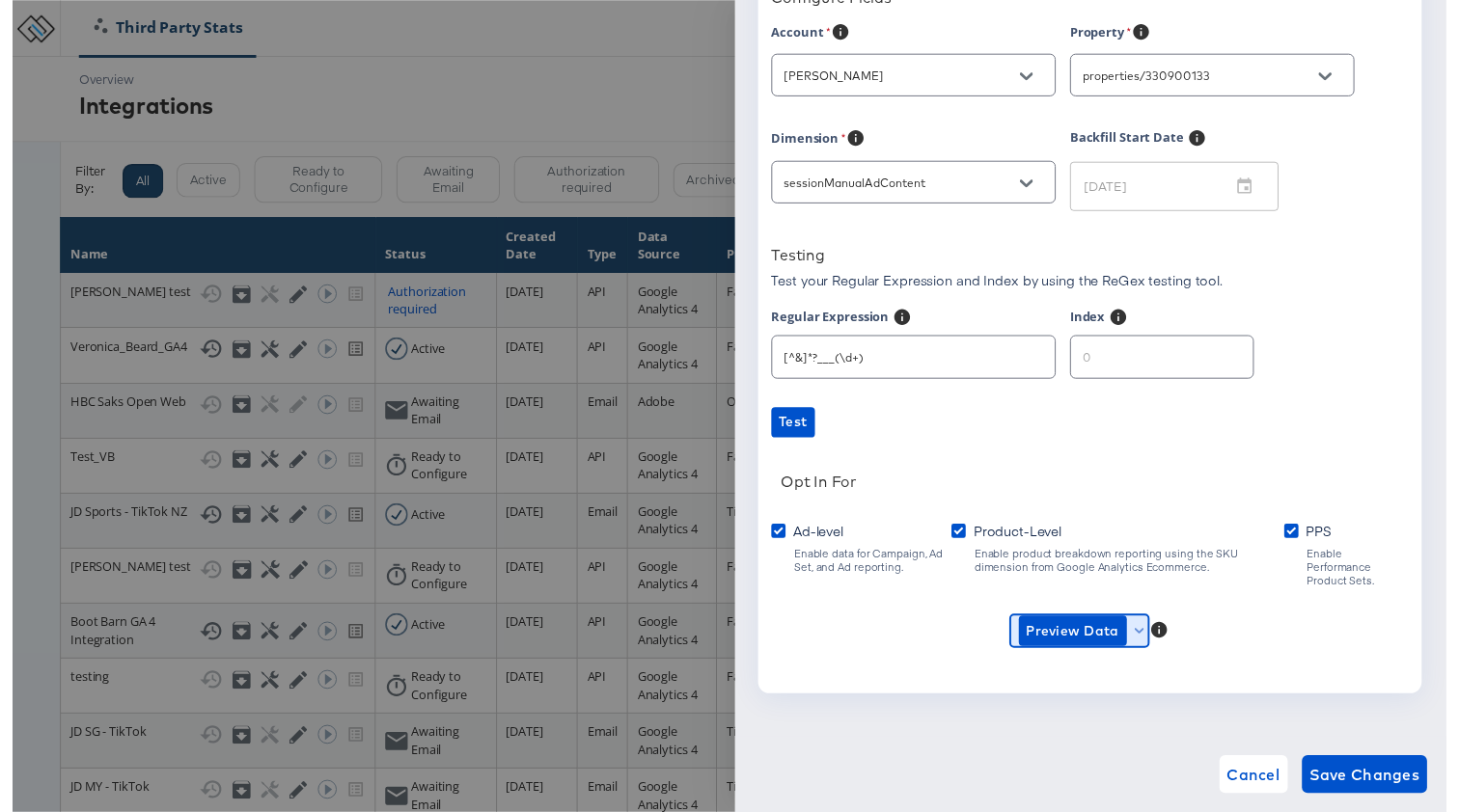
click at [1136, 634] on span "Preview Data" at bounding box center [1085, 642] width 125 height 31
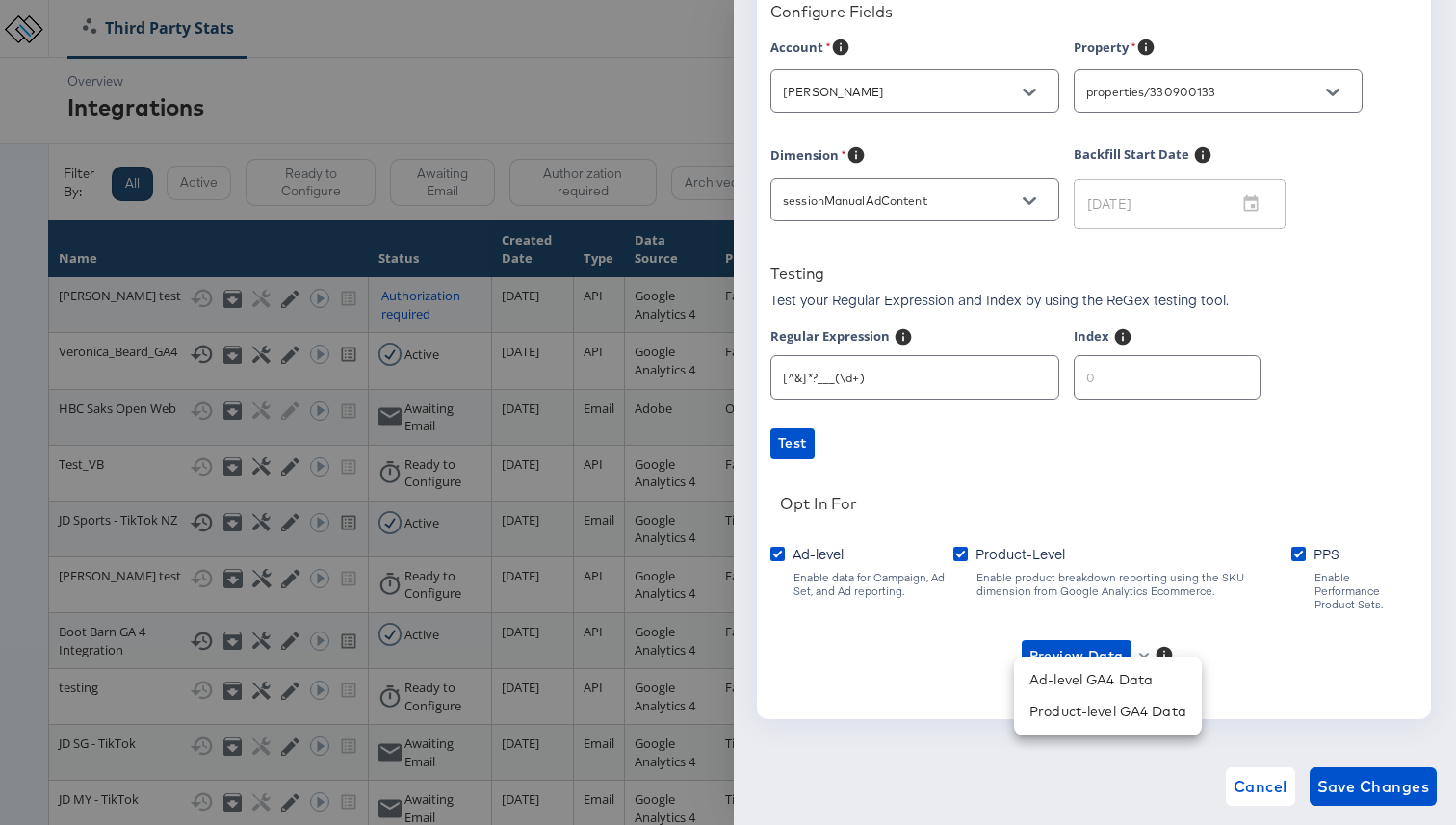
click at [1119, 540] on div at bounding box center [728, 412] width 1456 height 825
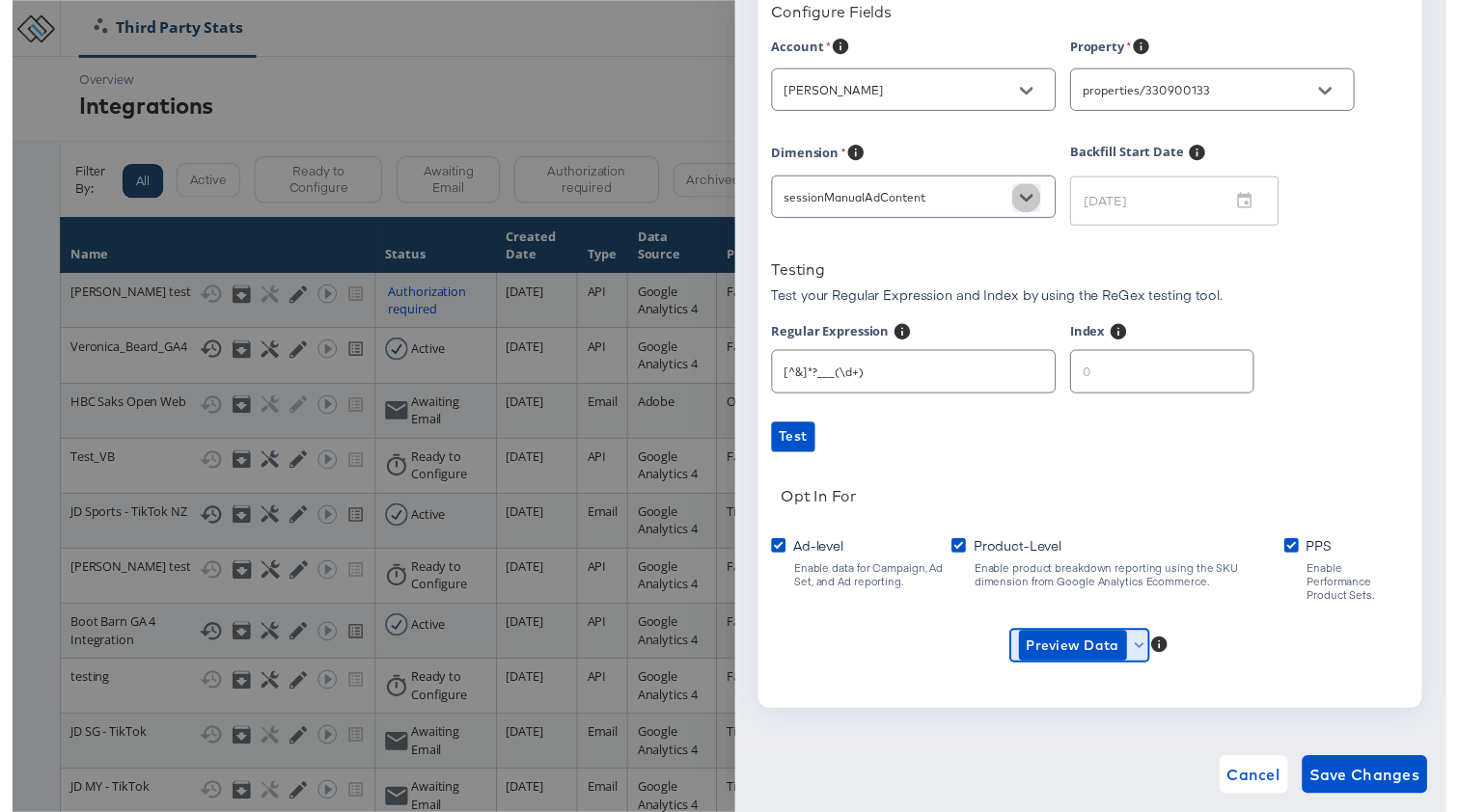
click at [1031, 201] on icon "Open" at bounding box center [1031, 202] width 14 height 14
drag, startPoint x: 899, startPoint y: 384, endPoint x: 739, endPoint y: 370, distance: 160.6
click at [739, 370] on div "Configure Integration Google Analytics 4 Integration for Veronica_Beard_GA4 Com…" at bounding box center [1096, 413] width 723 height 826
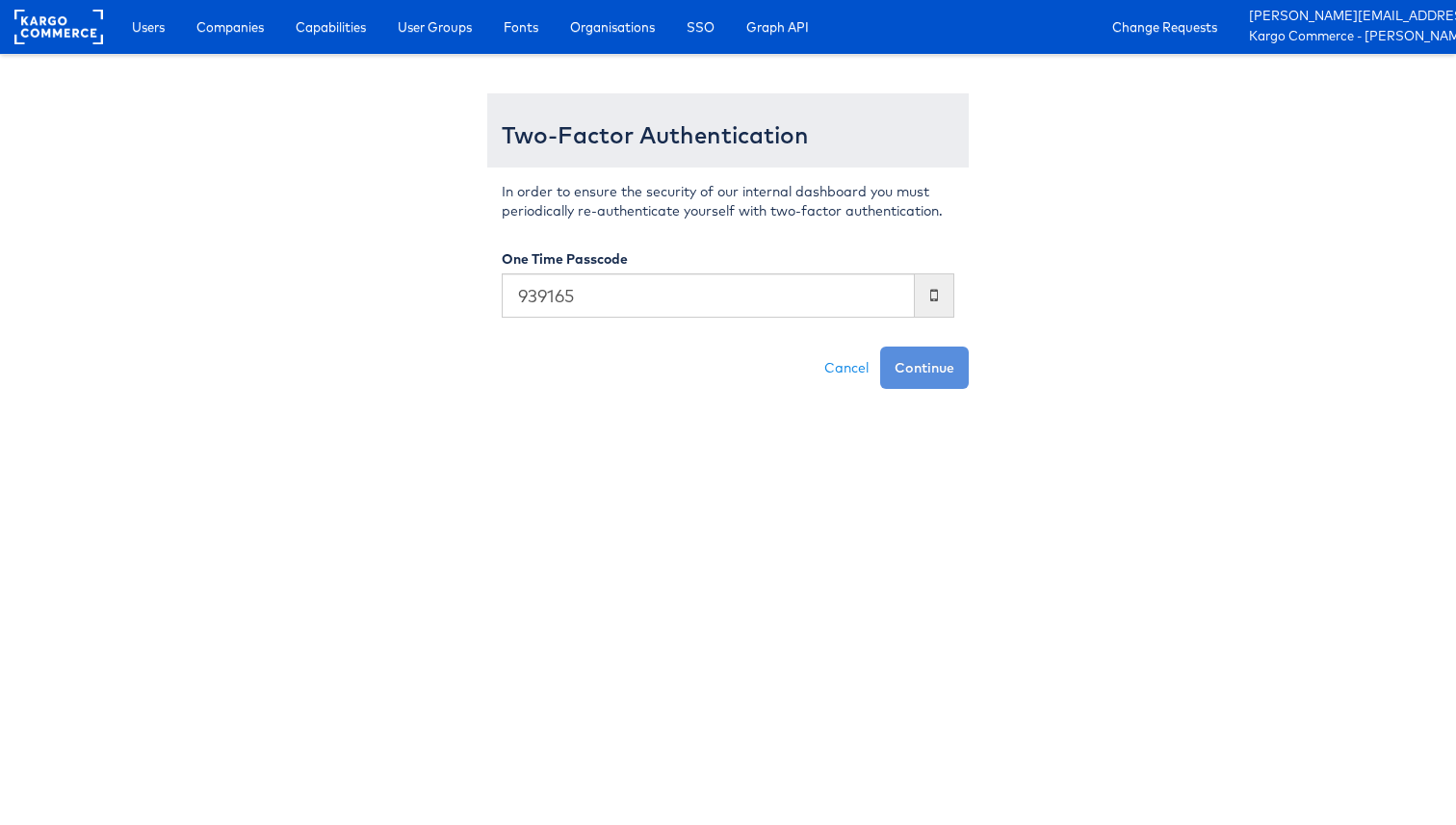
type input "939165"
click at [880, 347] on button "Continue" at bounding box center [924, 368] width 89 height 42
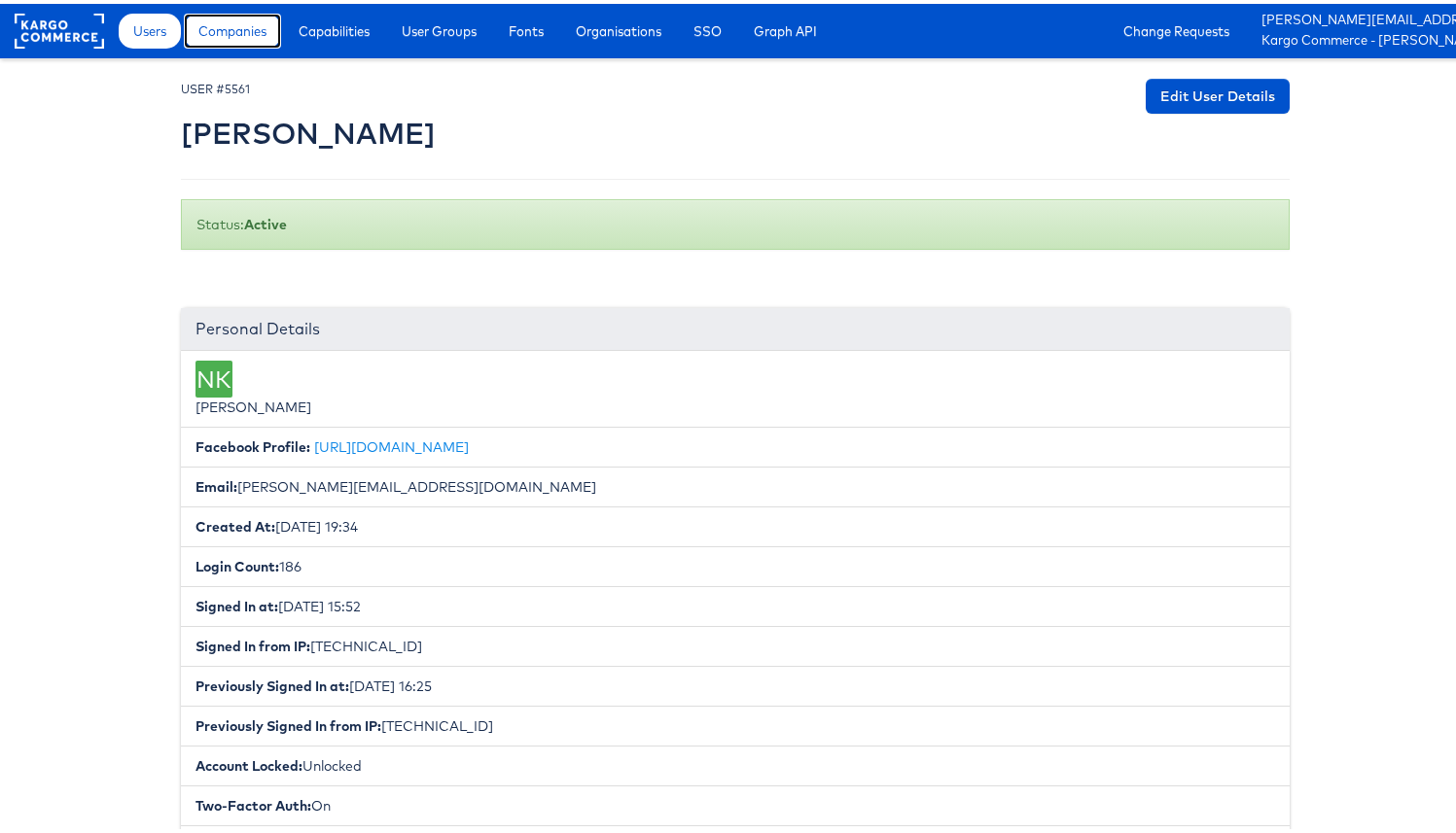
click at [235, 34] on span "Companies" at bounding box center [233, 27] width 68 height 19
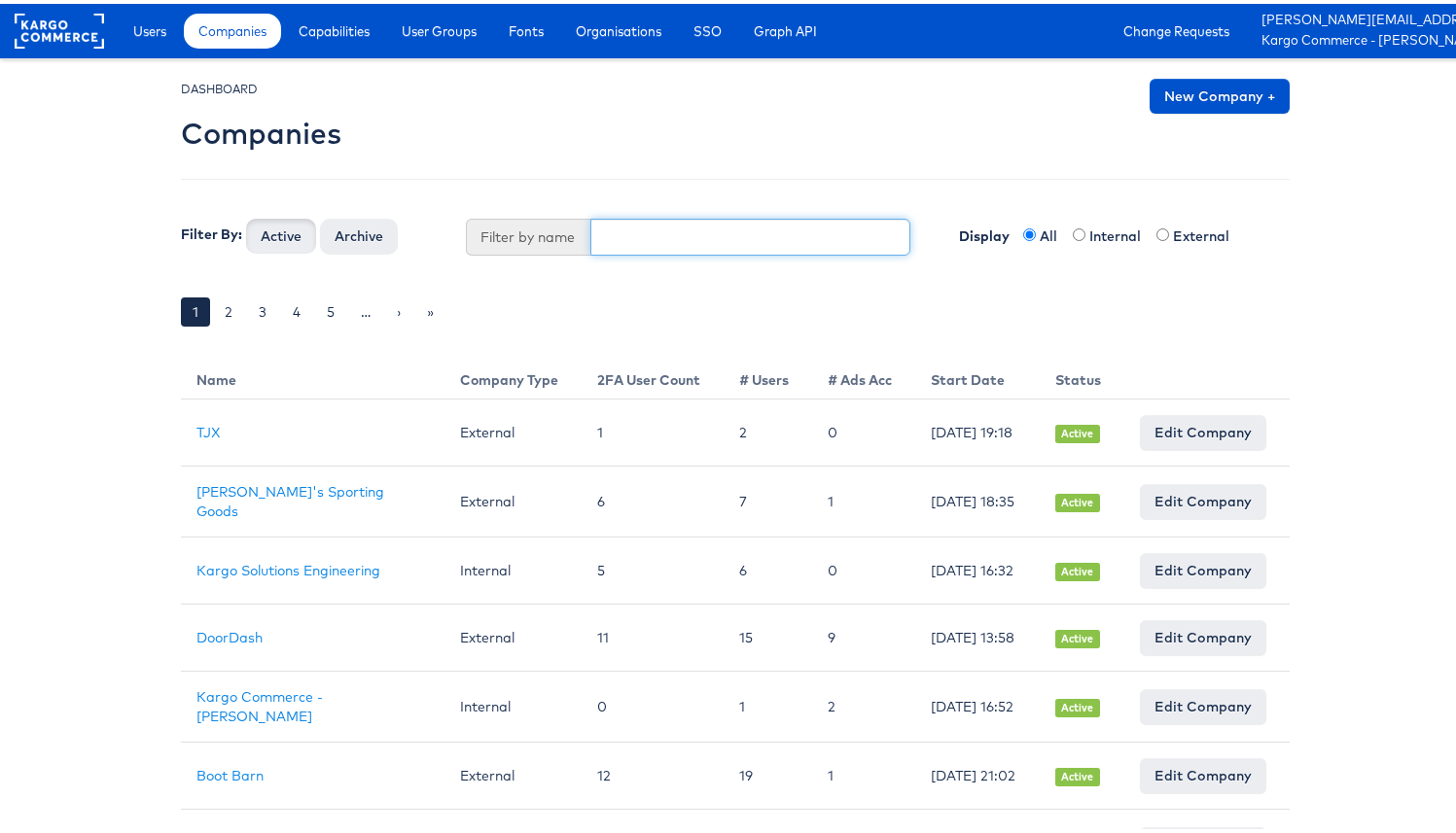
click at [682, 231] on input "text" at bounding box center [750, 234] width 321 height 37
click at [962, 320] on div "DASHBOARD Companies New Company + Filter By: Active Archive Filter by name Disp…" at bounding box center [735, 213] width 1109 height 276
click at [533, 149] on div at bounding box center [735, 115] width 1109 height 81
click at [701, 235] on input "text" at bounding box center [750, 234] width 321 height 37
click at [659, 131] on div at bounding box center [735, 115] width 1109 height 81
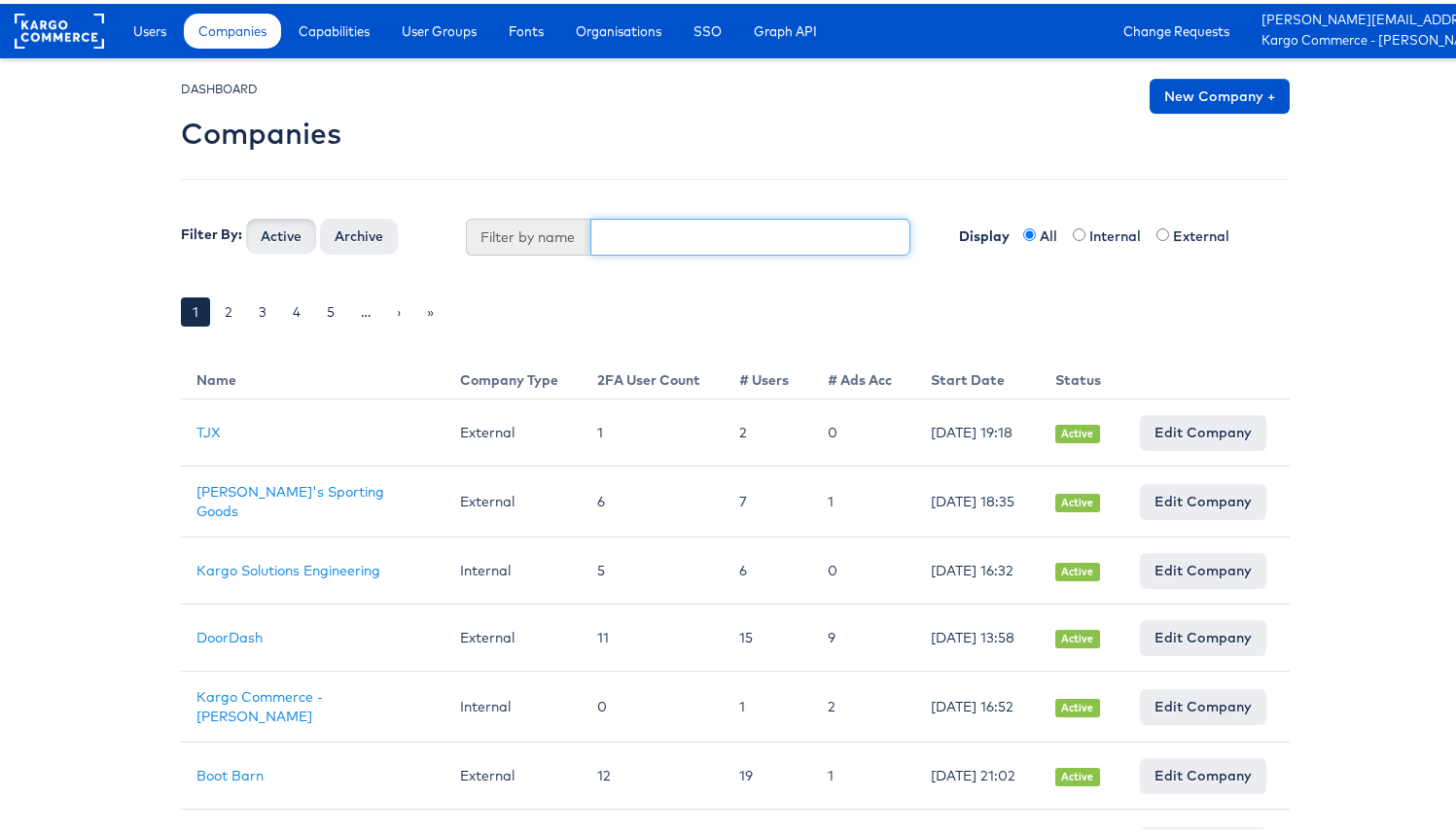
click at [661, 222] on input "text" at bounding box center [750, 234] width 321 height 37
click at [675, 191] on div "DASHBOARD Companies New Company + Filter By: Active Archive Filter by name Disp…" at bounding box center [735, 213] width 1109 height 276
click at [677, 217] on input "text" at bounding box center [750, 234] width 321 height 37
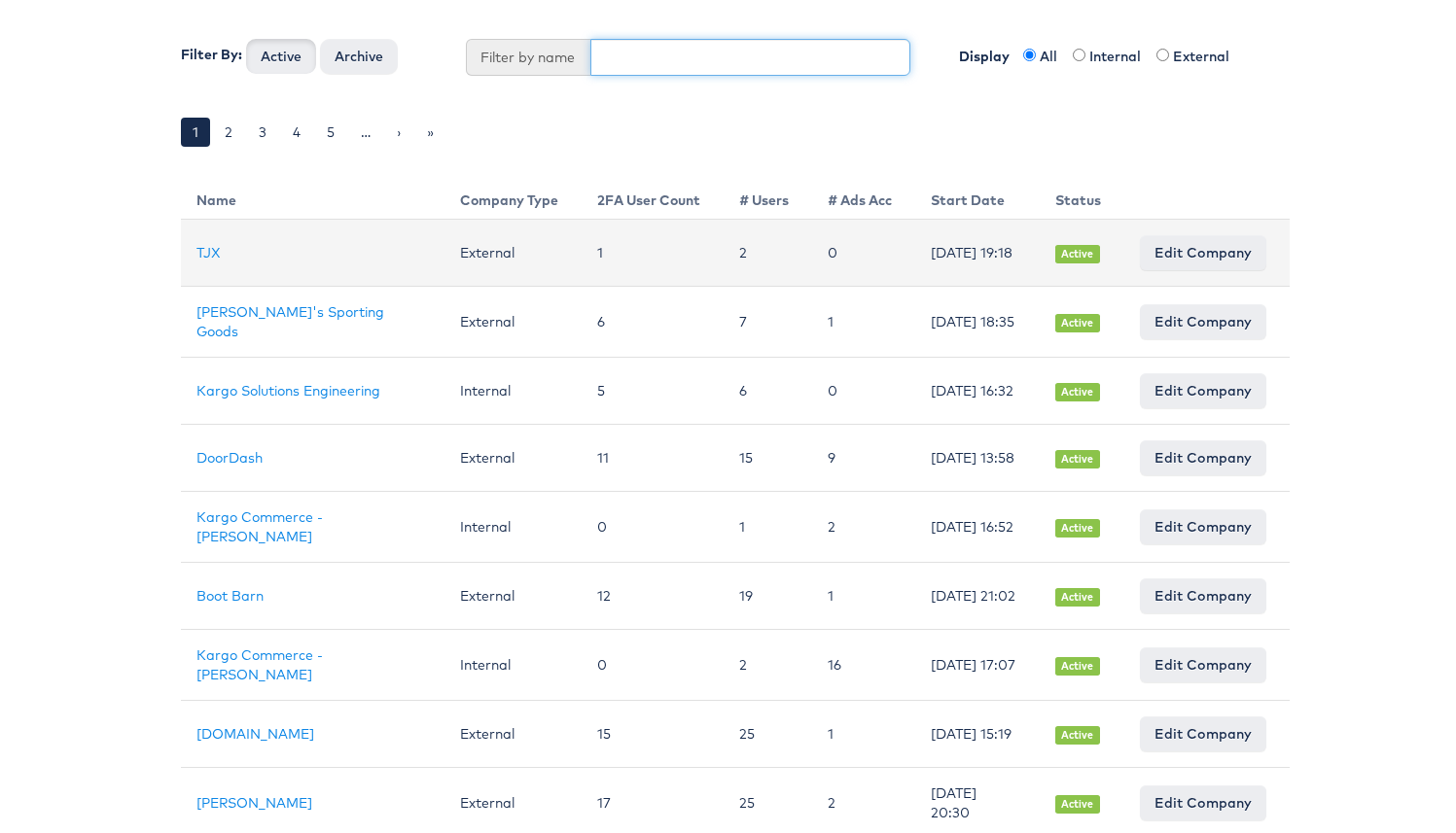
scroll to position [20, 0]
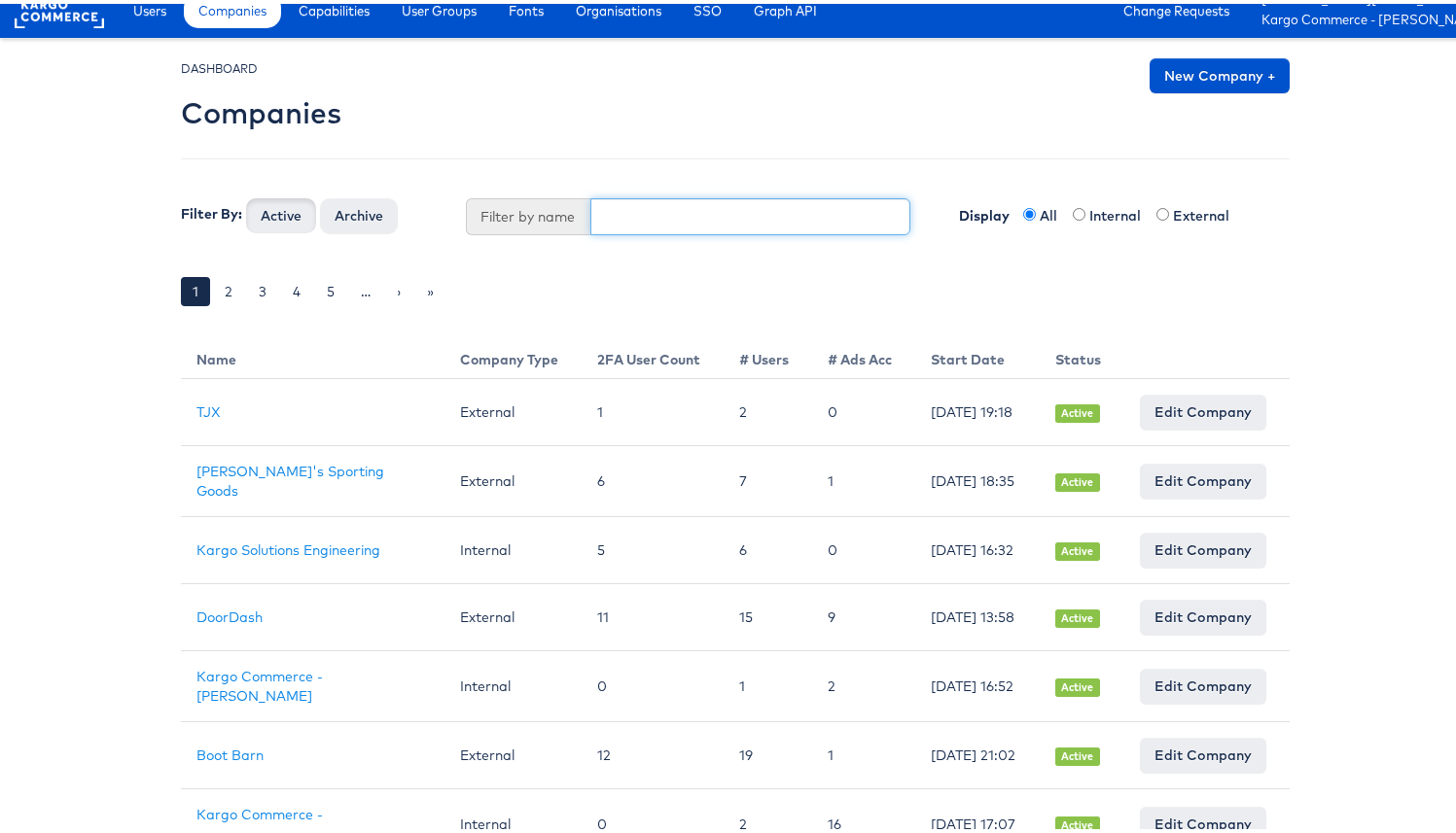
click at [683, 222] on input "text" at bounding box center [750, 213] width 321 height 37
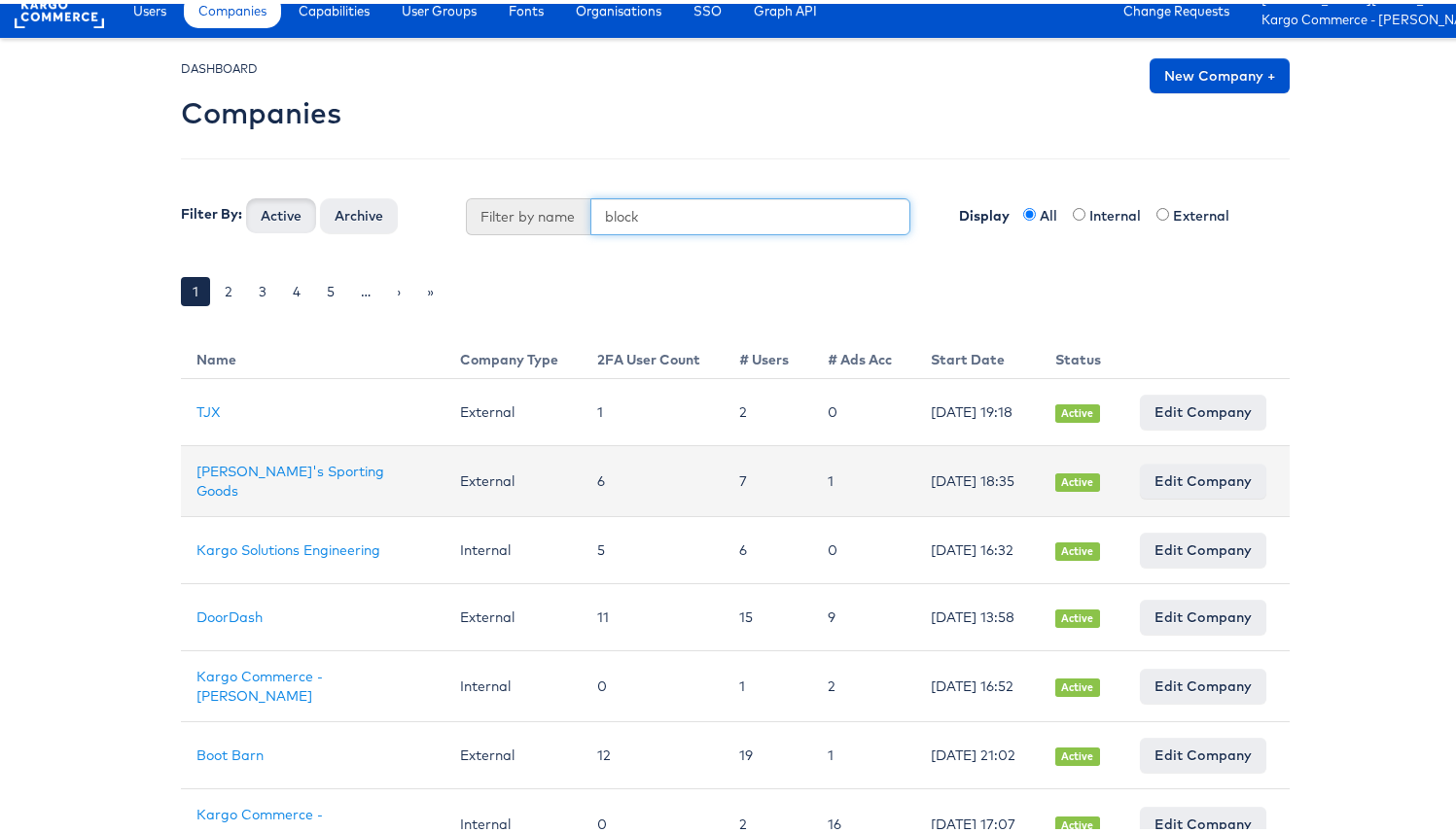
type input "block"
click at [246, 195] on button "Active" at bounding box center [281, 212] width 70 height 35
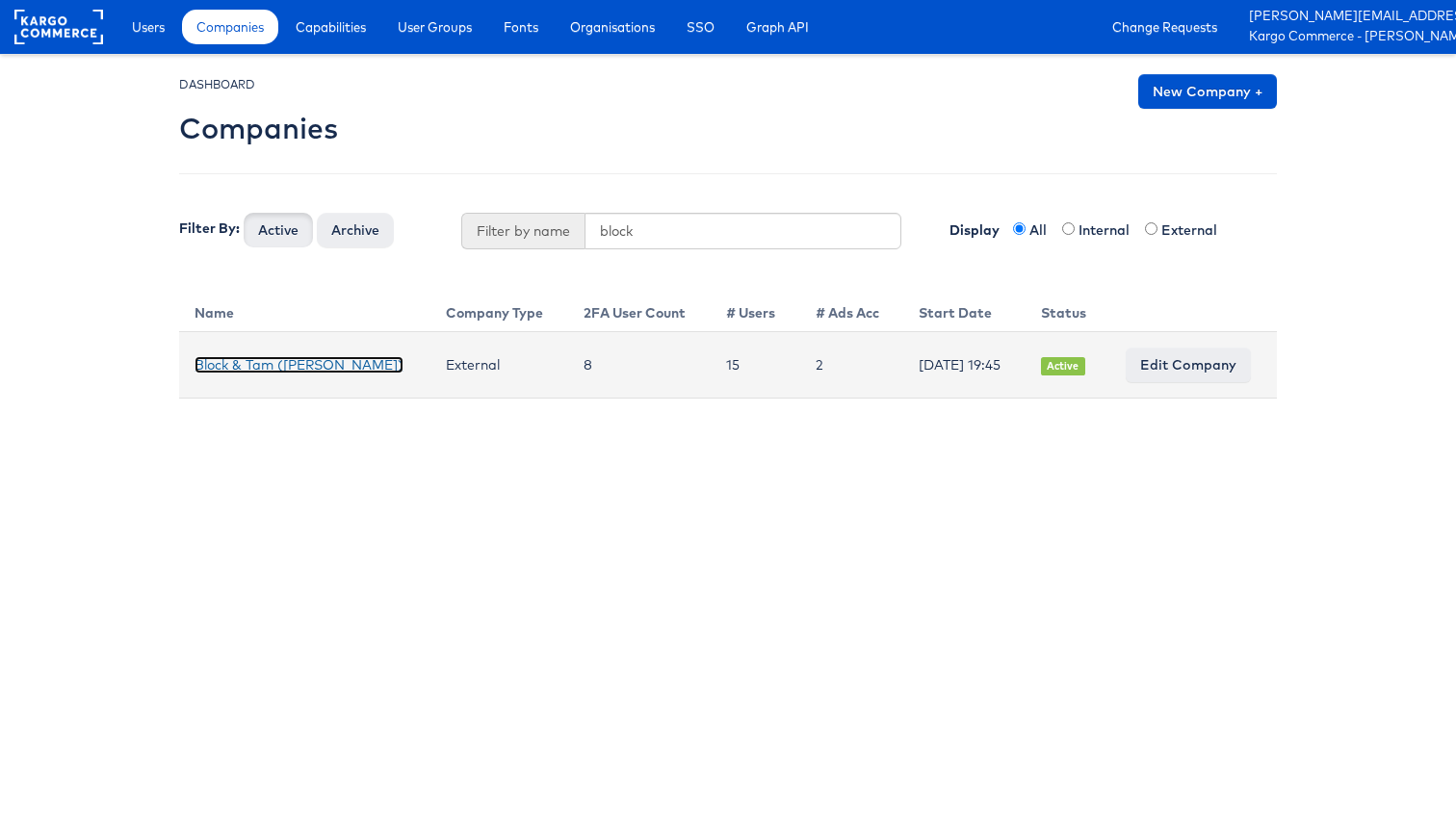
click at [314, 357] on link "Block & Tam (Veronica Beard)" at bounding box center [299, 365] width 209 height 17
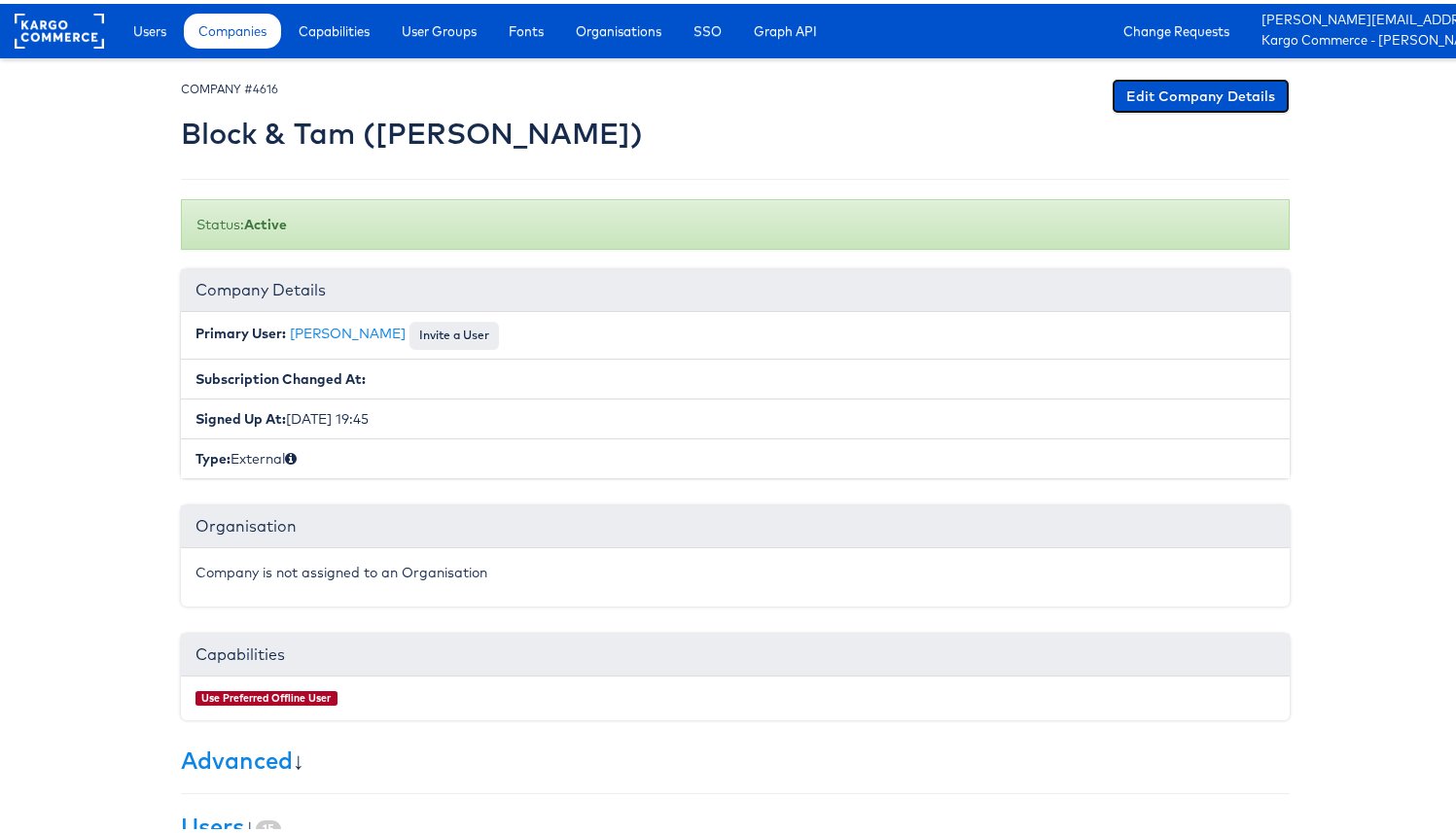
click at [1147, 89] on link "Edit Company Details" at bounding box center [1200, 92] width 178 height 35
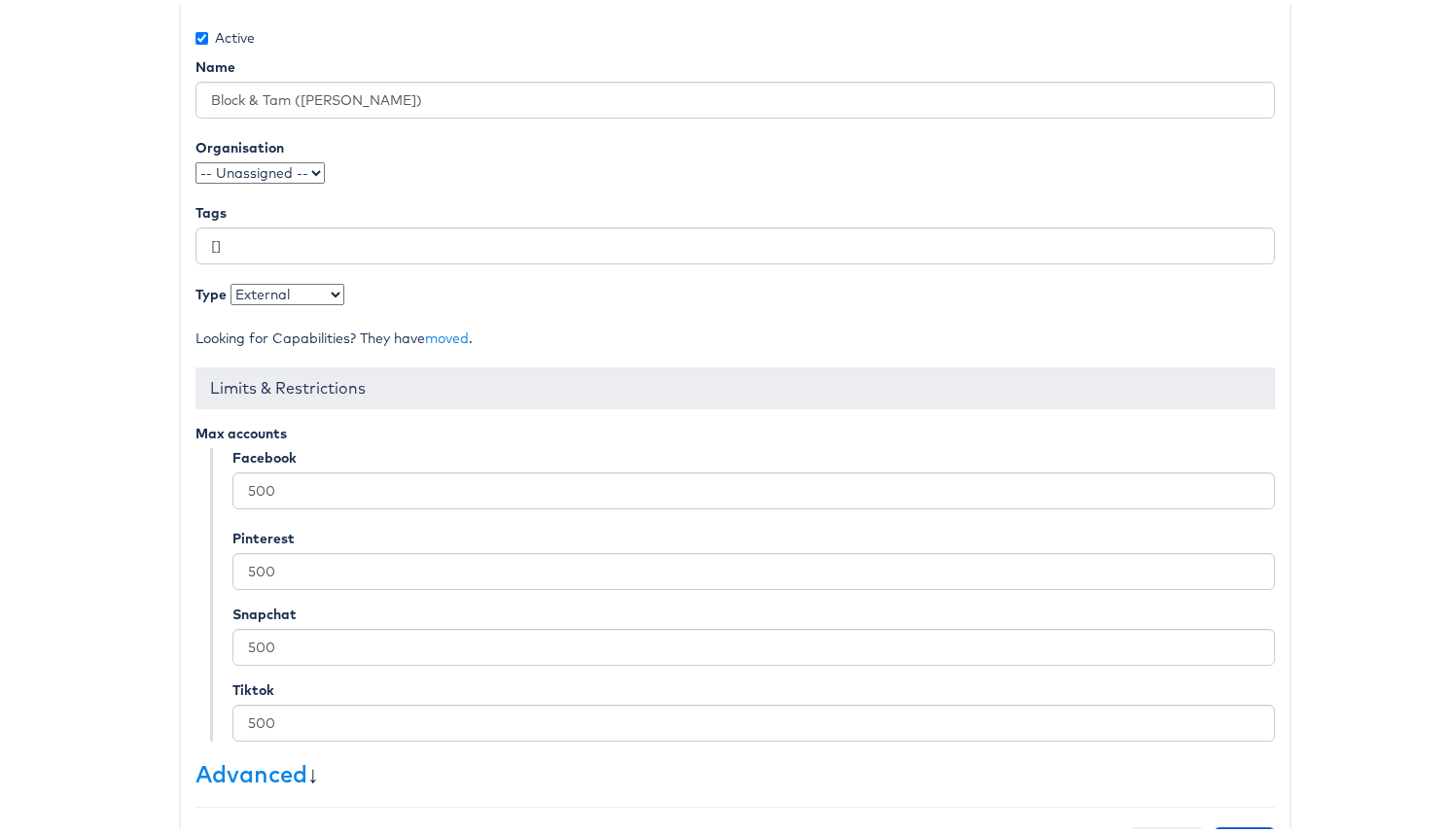
scroll to position [307, 0]
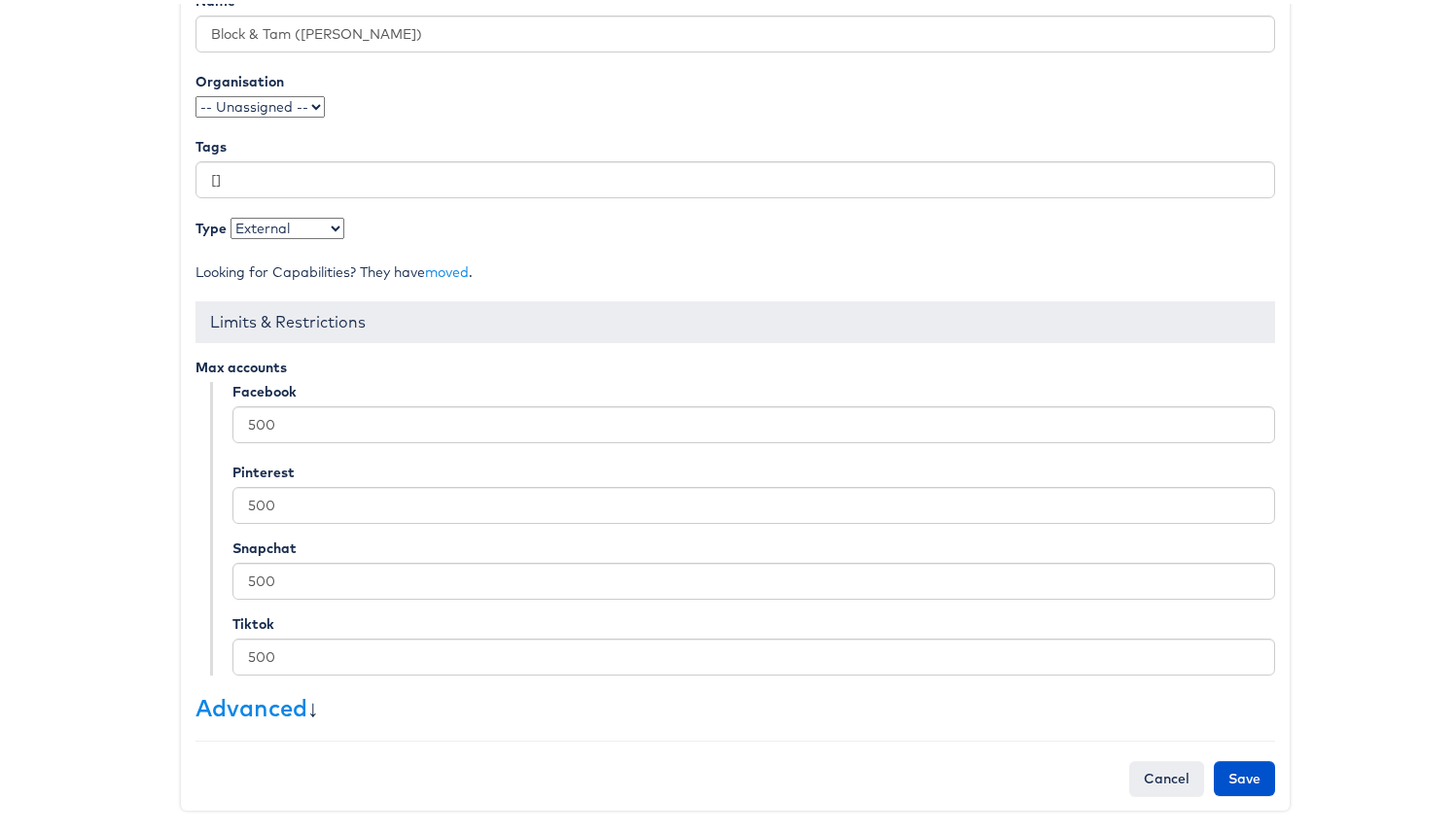
click at [302, 708] on h3 "Advanced ↓" at bounding box center [735, 704] width 1079 height 25
click at [267, 708] on link "Advanced" at bounding box center [251, 704] width 112 height 29
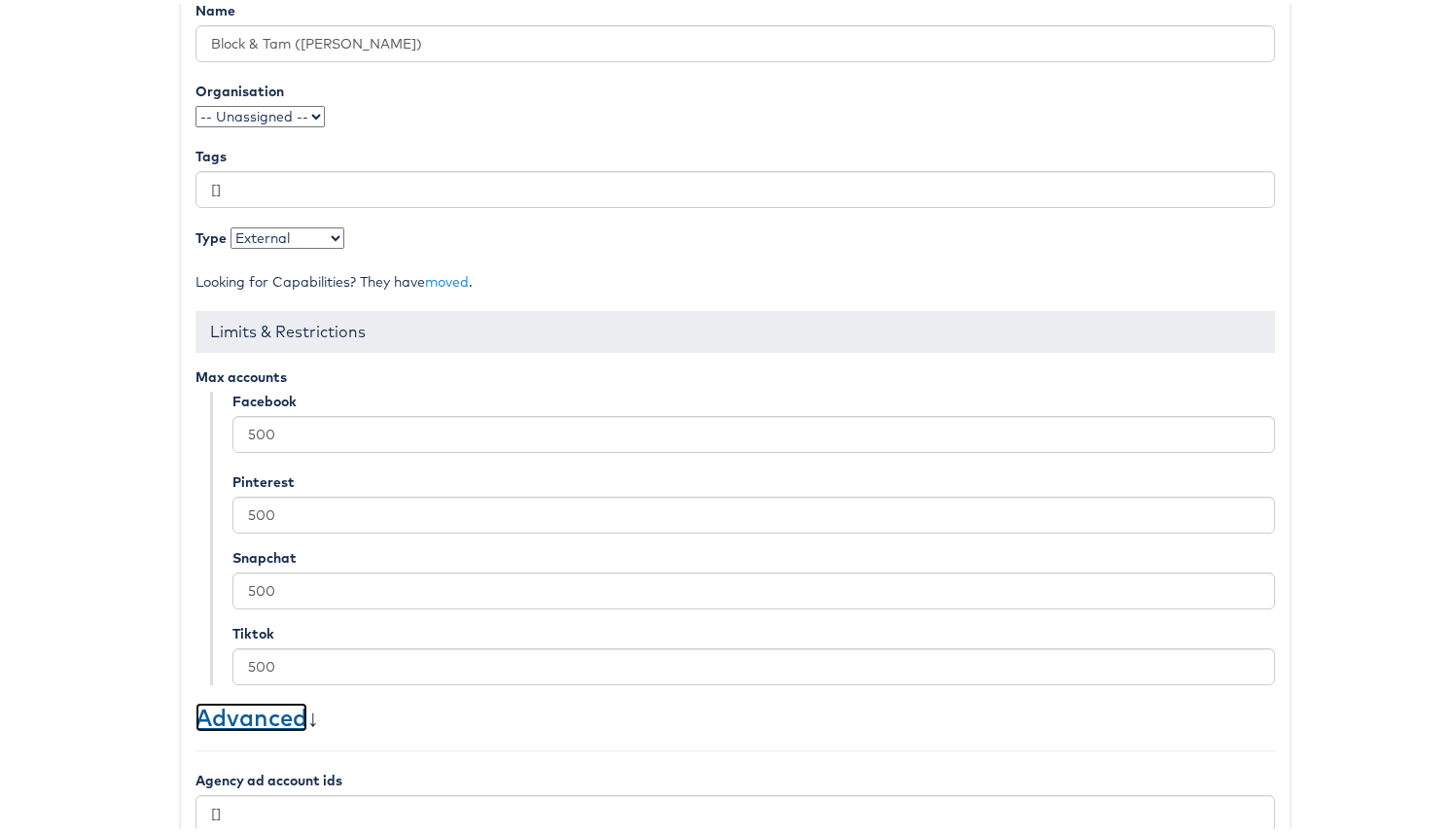
scroll to position [272, 0]
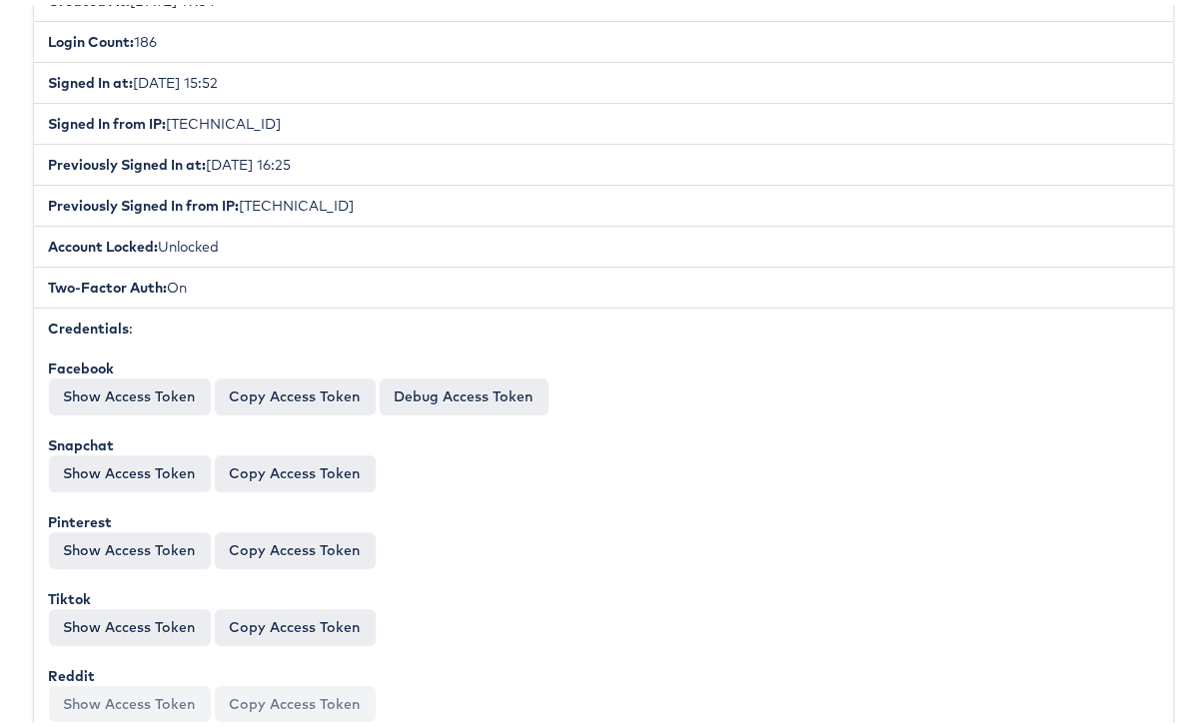
scroll to position [738, 0]
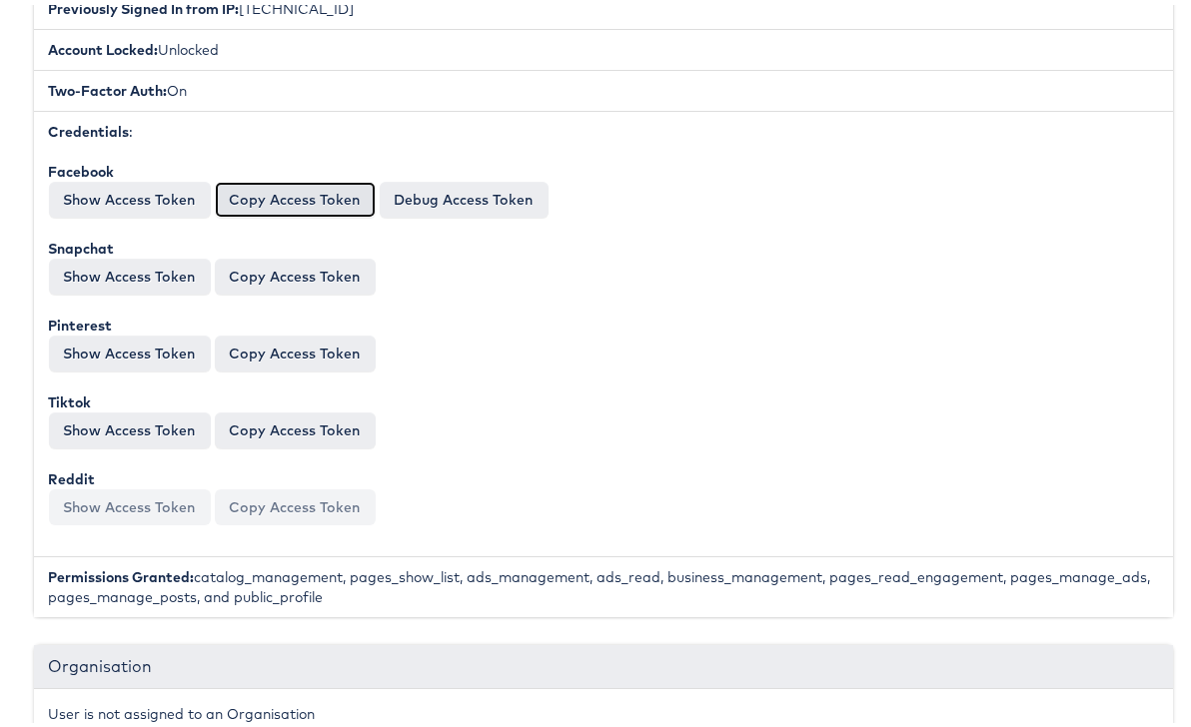
click at [298, 208] on button "Copy Access Token" at bounding box center [295, 195] width 161 height 36
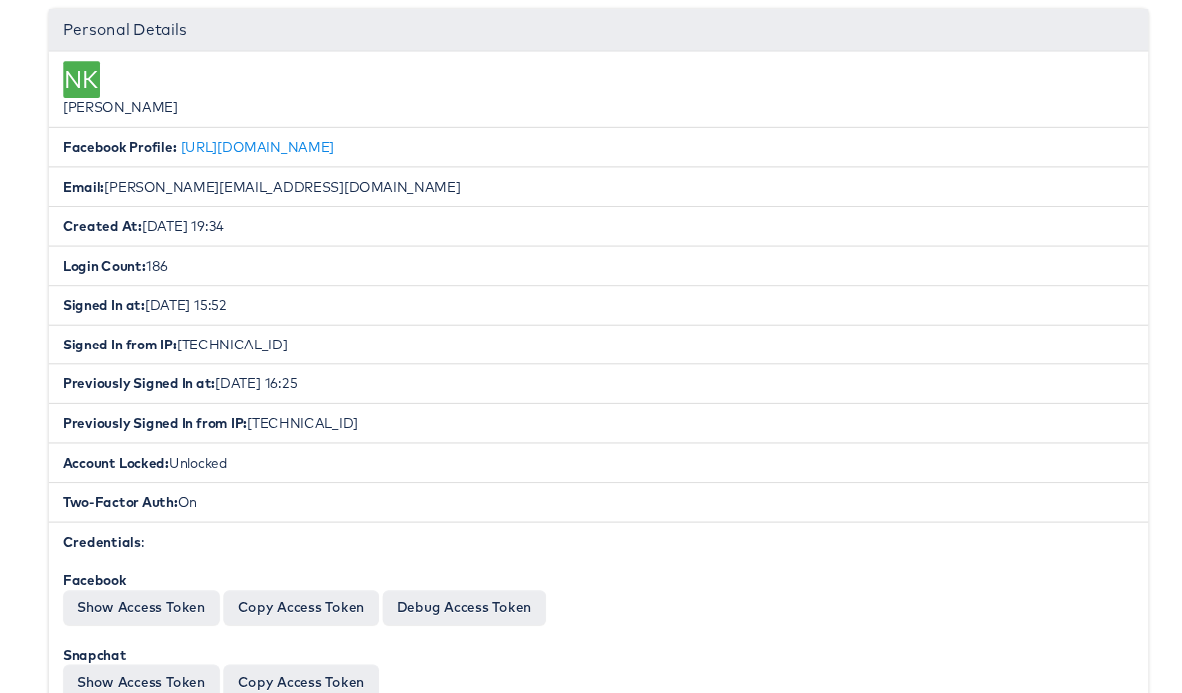
scroll to position [0, 0]
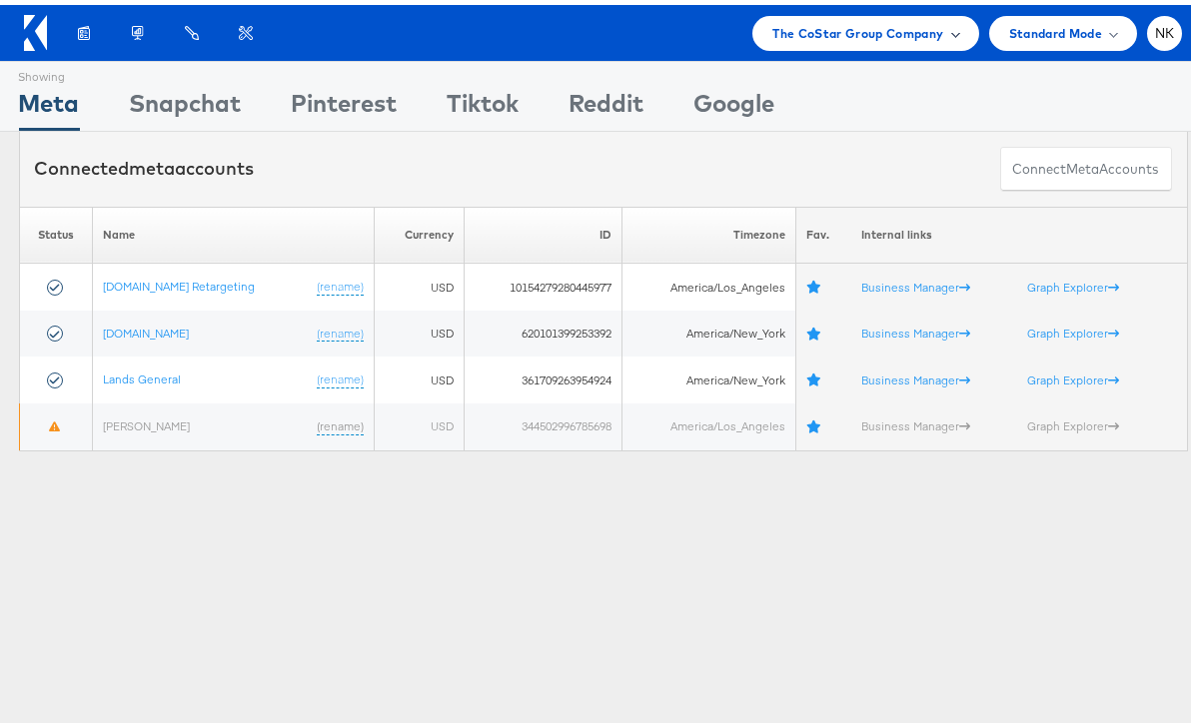
click at [883, 31] on span "The CoStar Group Company" at bounding box center [857, 28] width 171 height 21
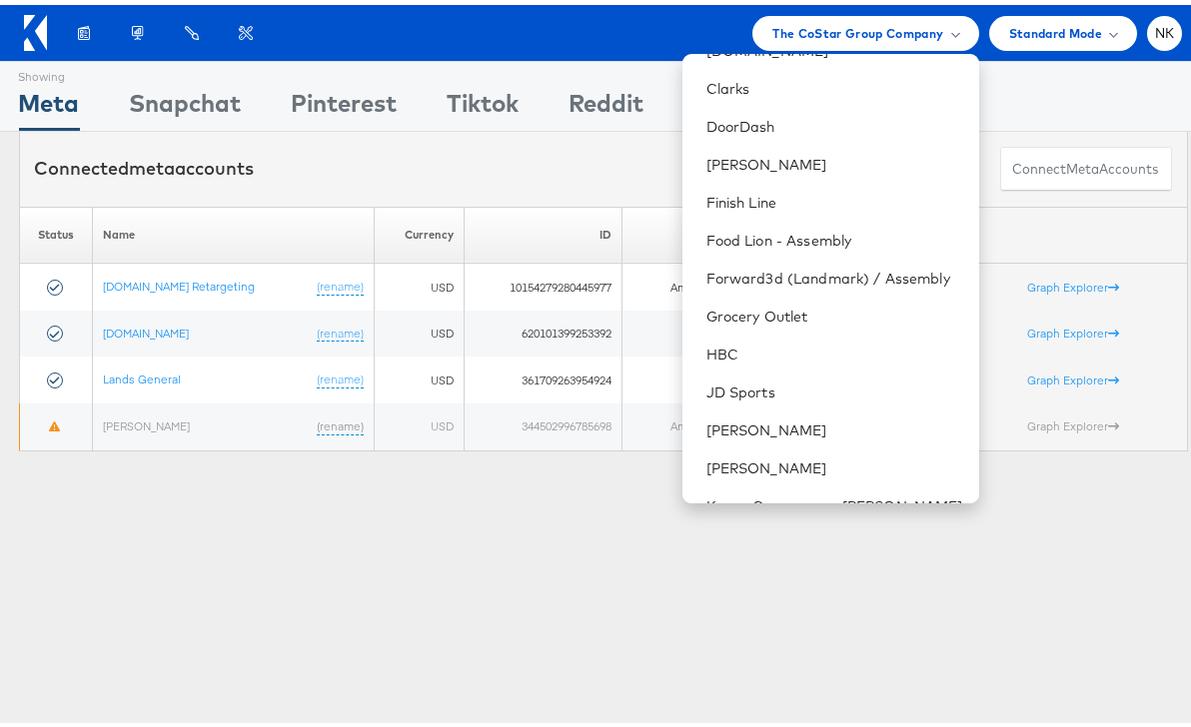
scroll to position [1585, 0]
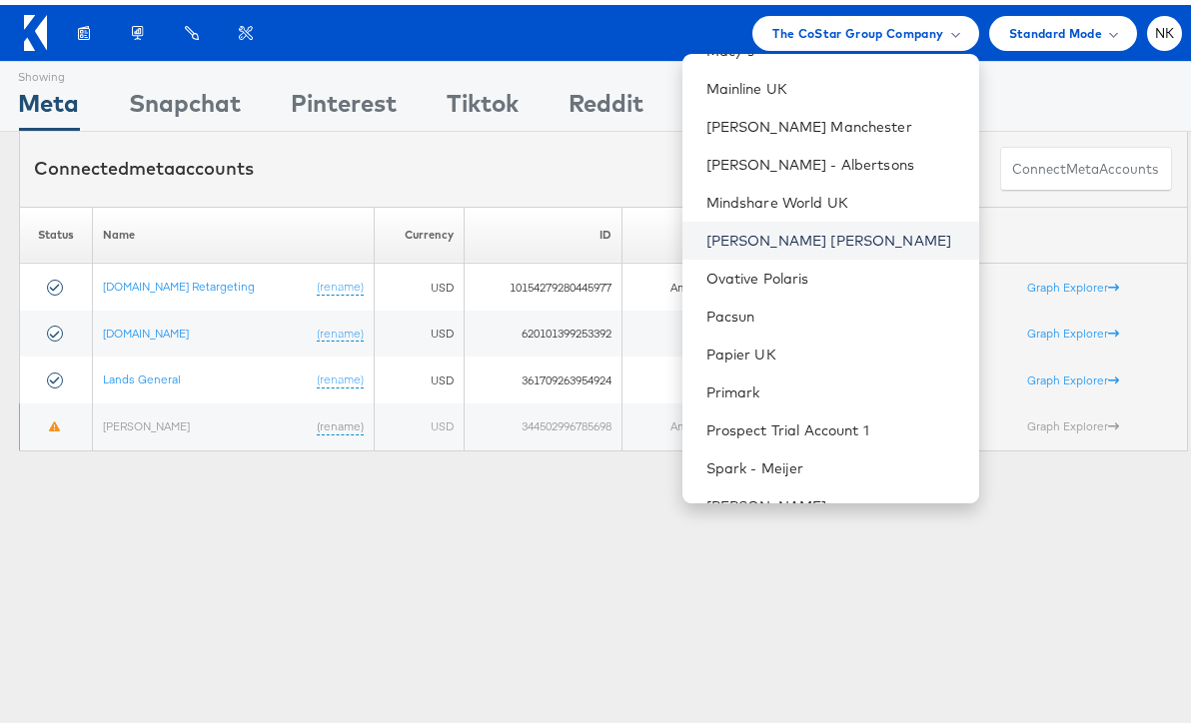
click at [714, 239] on link "[PERSON_NAME] [PERSON_NAME]" at bounding box center [834, 236] width 257 height 20
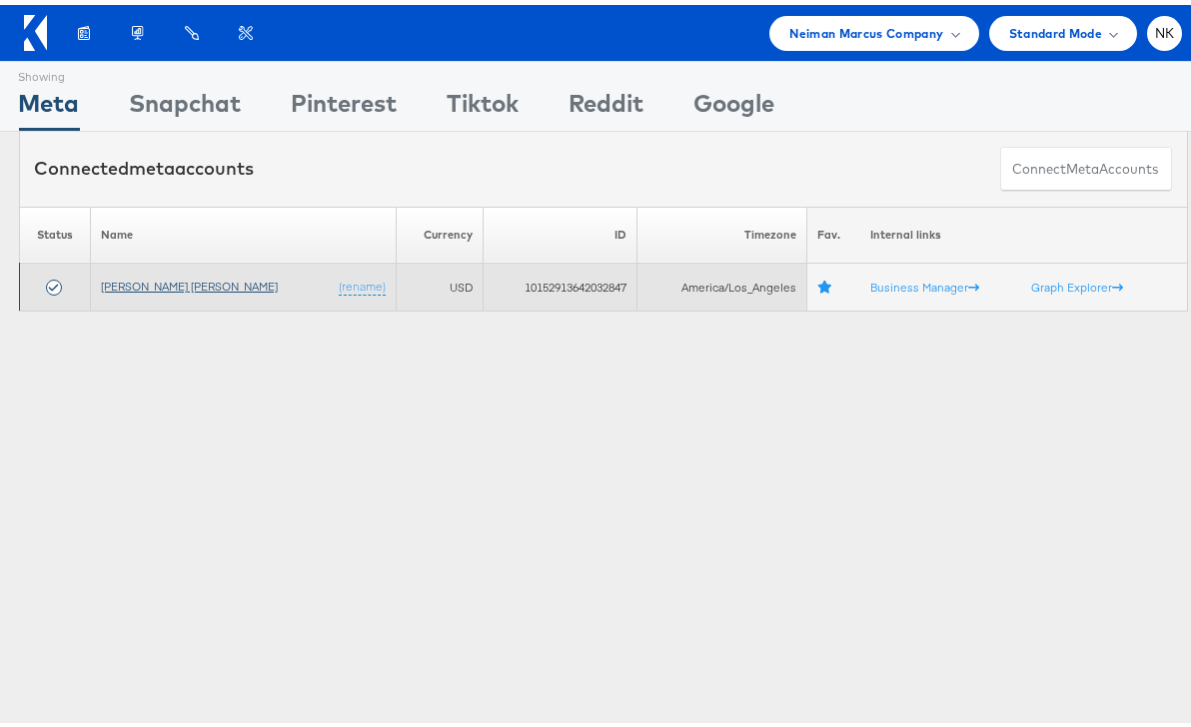
click at [167, 279] on link "[PERSON_NAME] [PERSON_NAME]" at bounding box center [189, 281] width 177 height 15
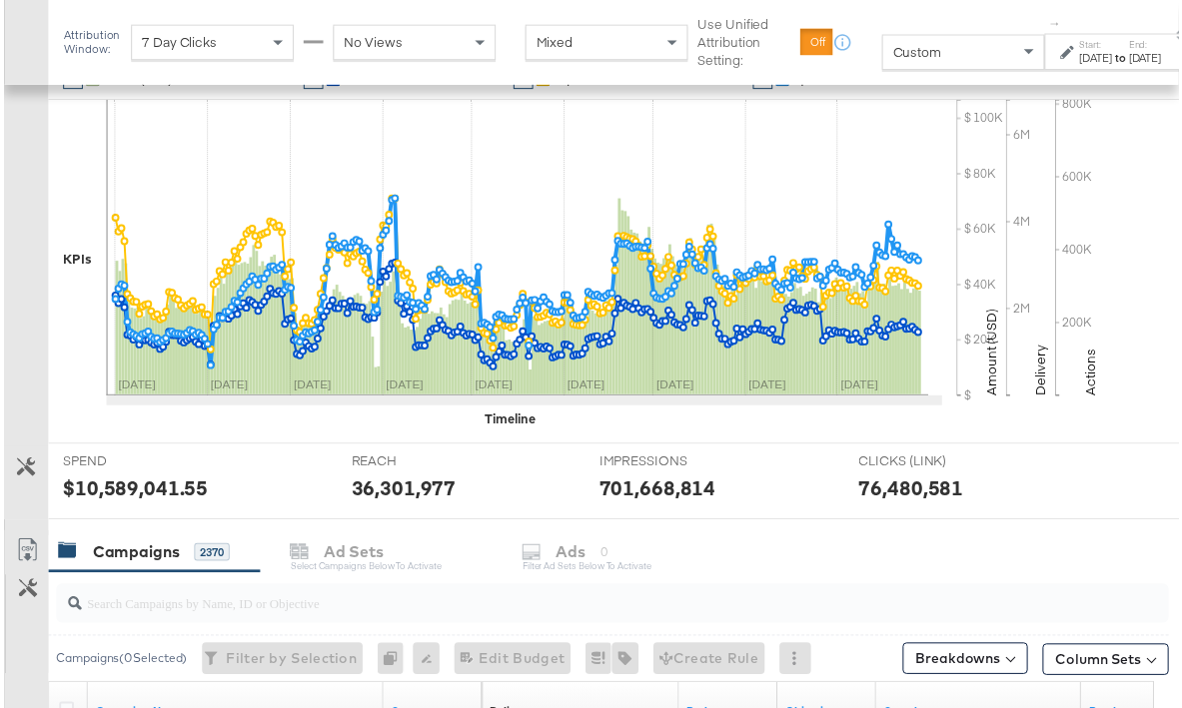
scroll to position [408, 0]
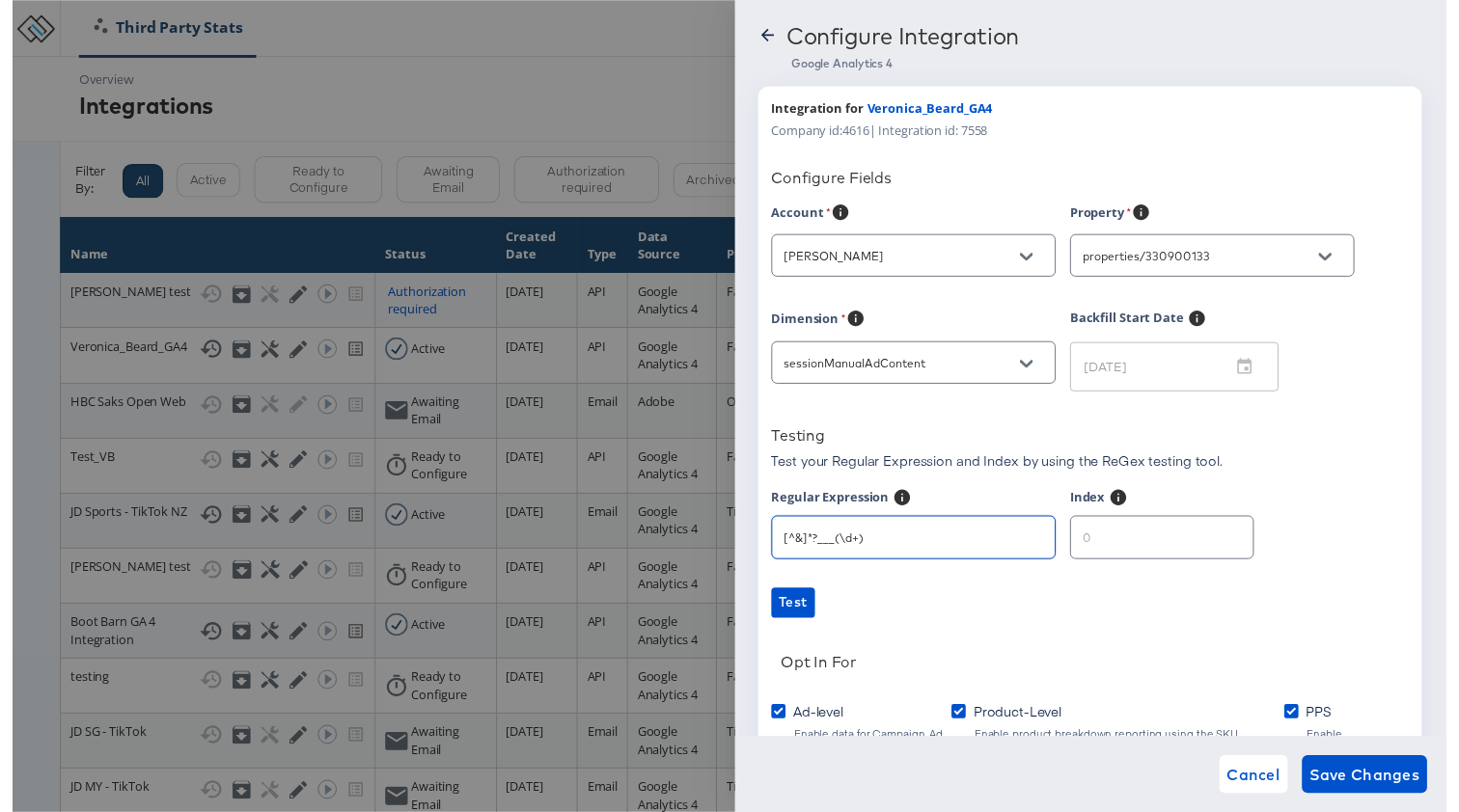
scroll to position [169, 0]
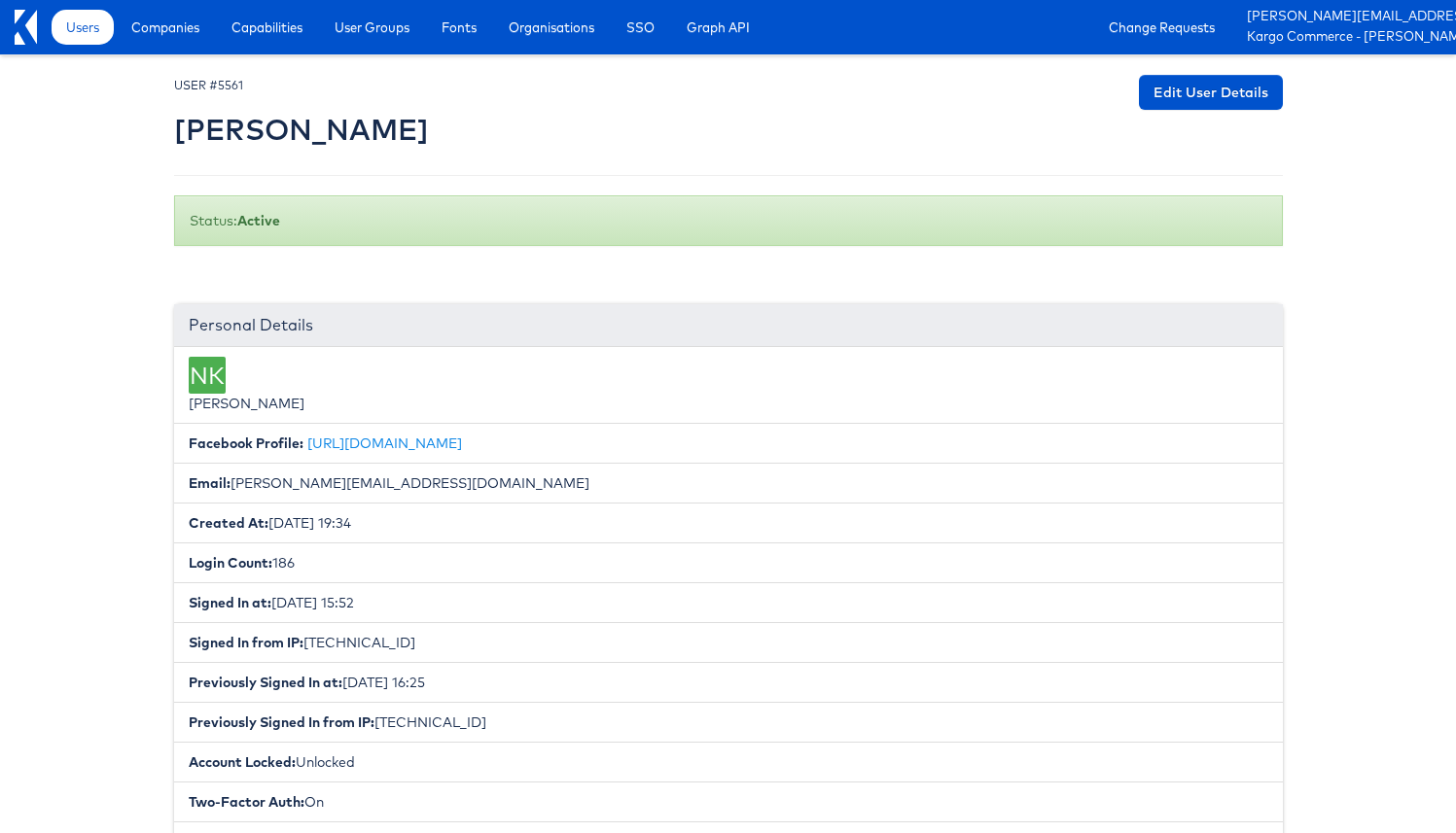
scroll to position [285, 0]
